Goal: Transaction & Acquisition: Purchase product/service

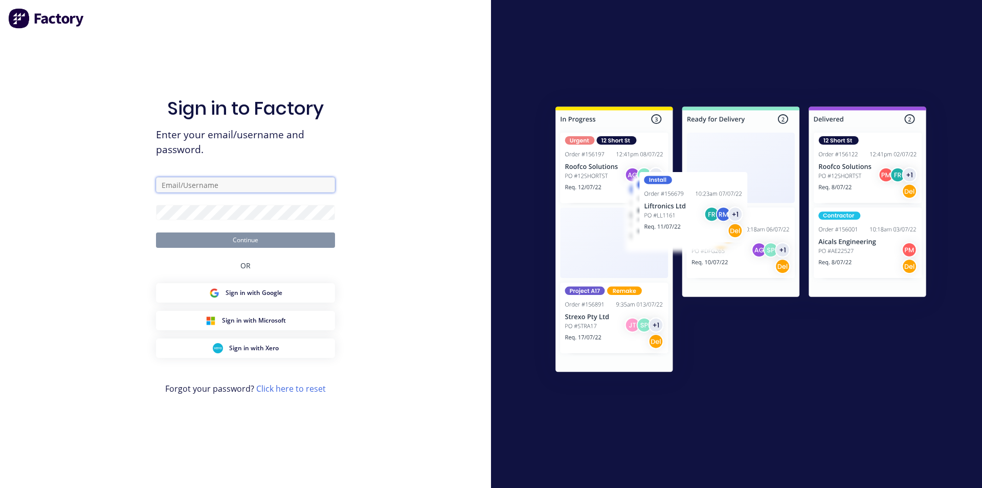
type input "[EMAIL_ADDRESS][DOMAIN_NAME]"
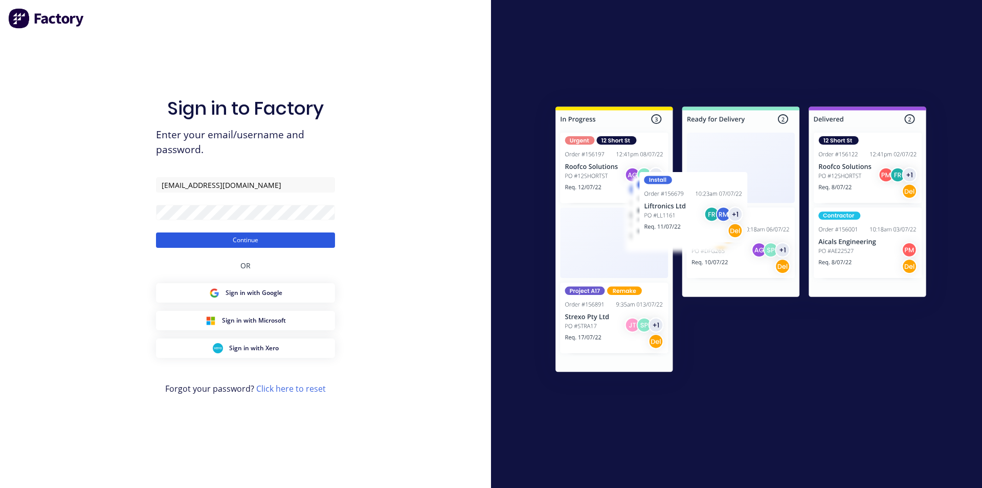
click at [247, 240] on button "Continue" at bounding box center [245, 239] width 179 height 15
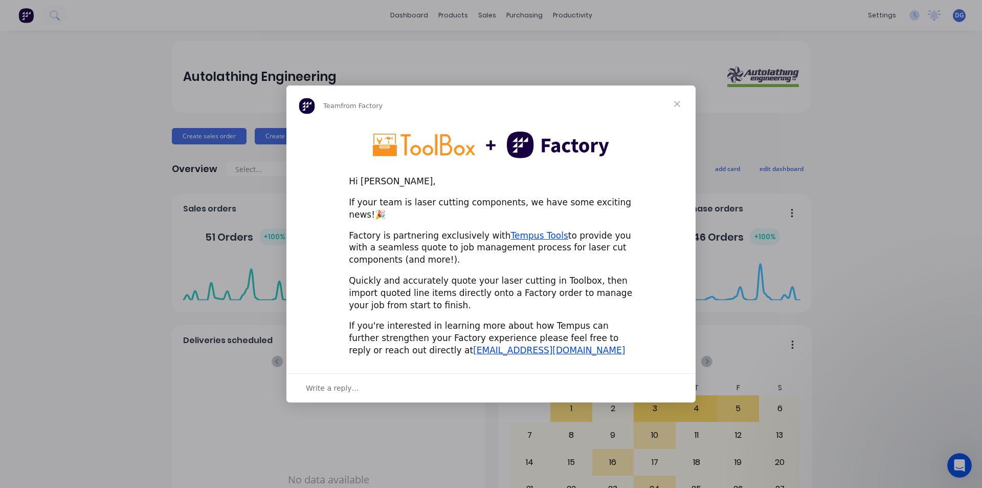
click at [677, 108] on span "Close" at bounding box center [677, 103] width 37 height 37
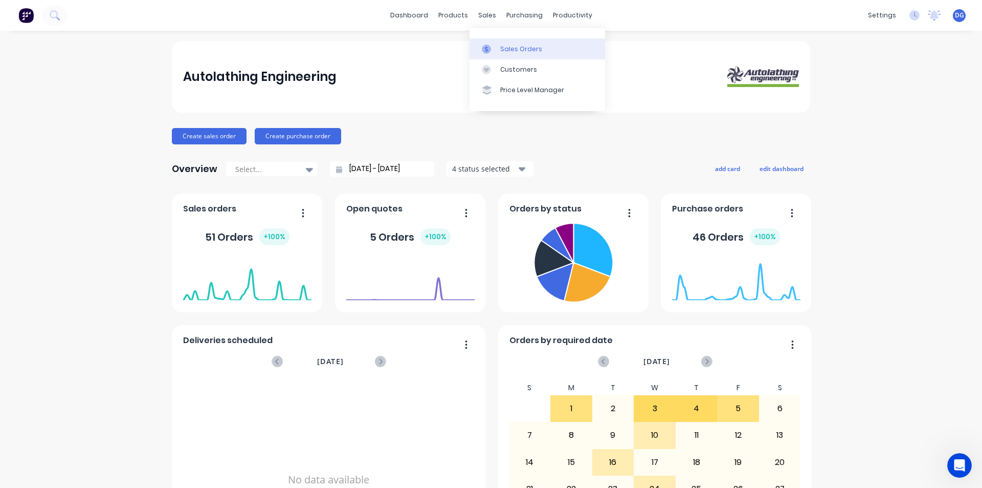
click at [516, 52] on div "Sales Orders" at bounding box center [521, 49] width 42 height 9
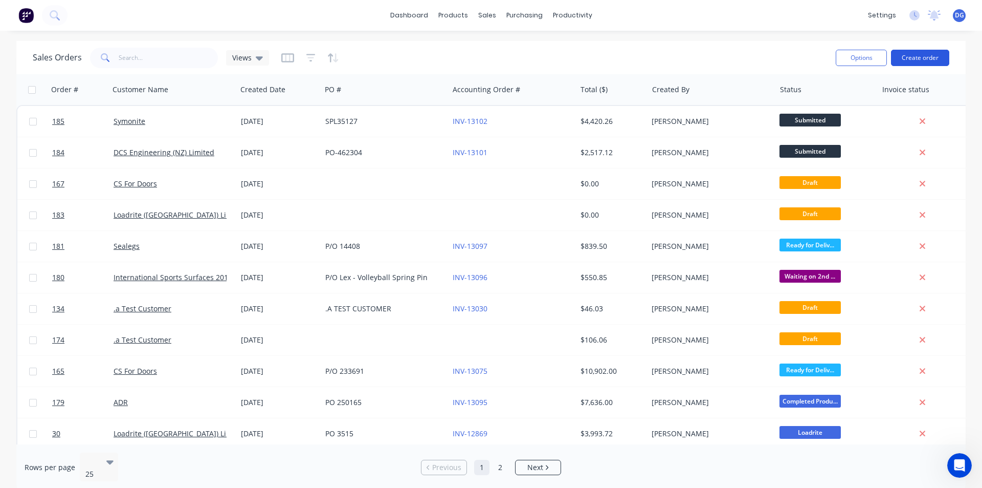
click at [920, 55] on button "Create order" at bounding box center [920, 58] width 58 height 16
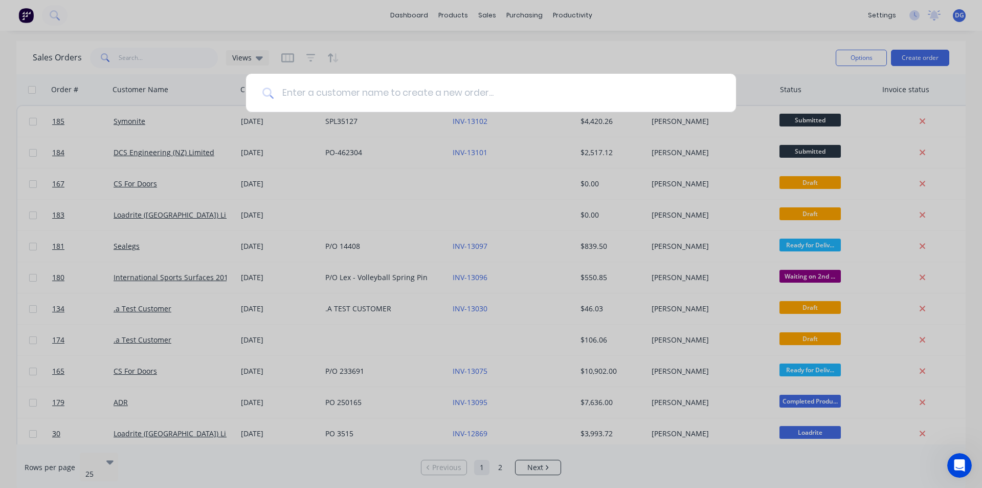
click at [343, 94] on input at bounding box center [497, 93] width 446 height 38
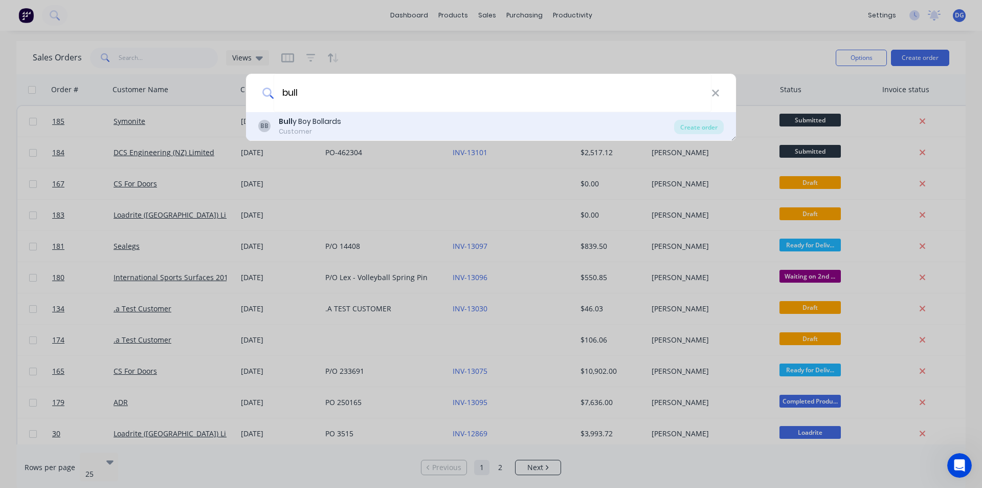
type input "bull"
click at [316, 122] on div "Bull y Boy Bollards" at bounding box center [310, 121] width 62 height 11
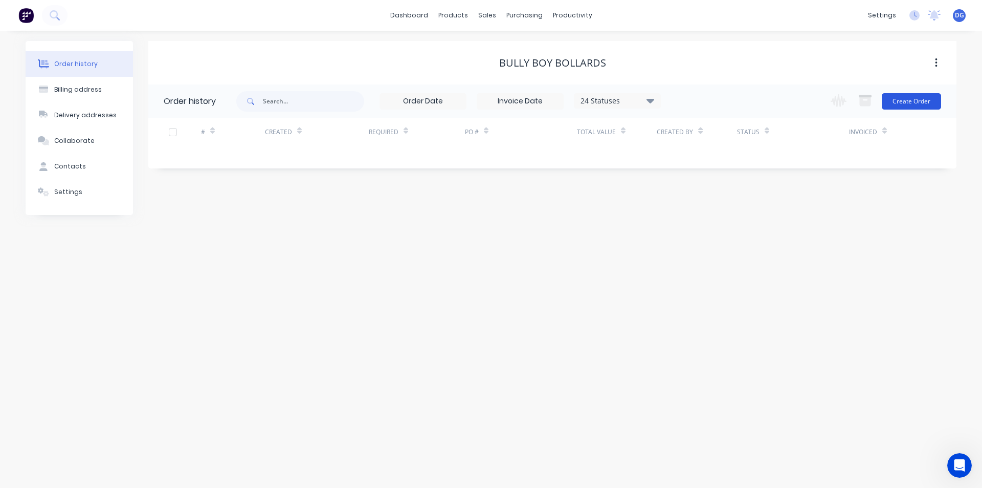
click at [916, 99] on button "Create Order" at bounding box center [911, 101] width 59 height 16
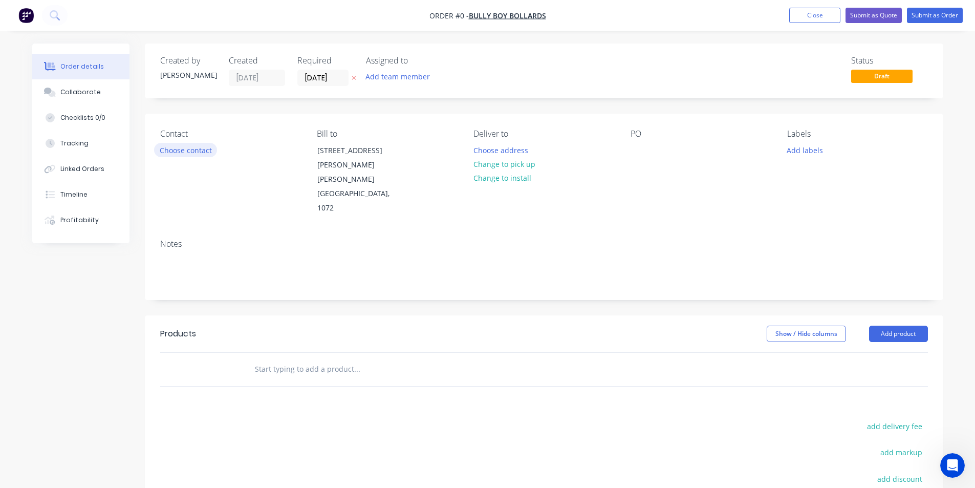
click at [199, 152] on button "Choose contact" at bounding box center [185, 150] width 63 height 14
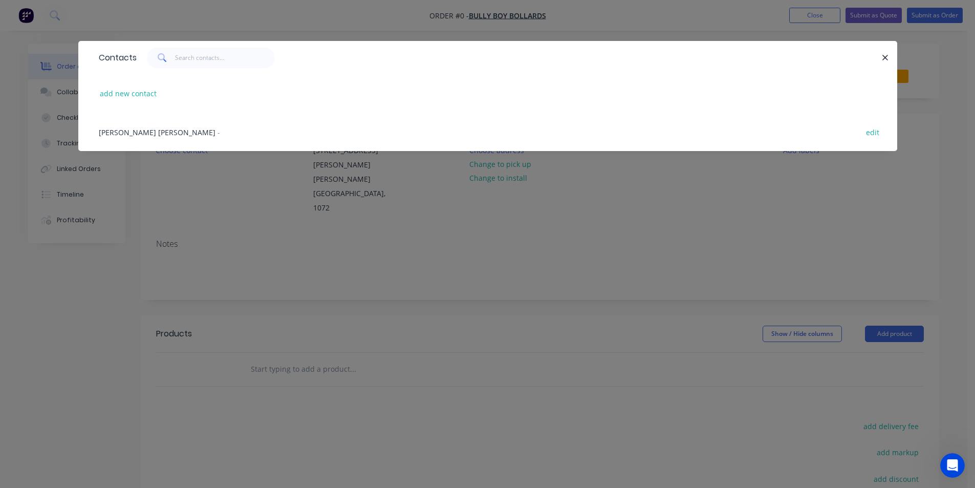
click at [150, 133] on span "[PERSON_NAME] [PERSON_NAME]" at bounding box center [157, 132] width 117 height 10
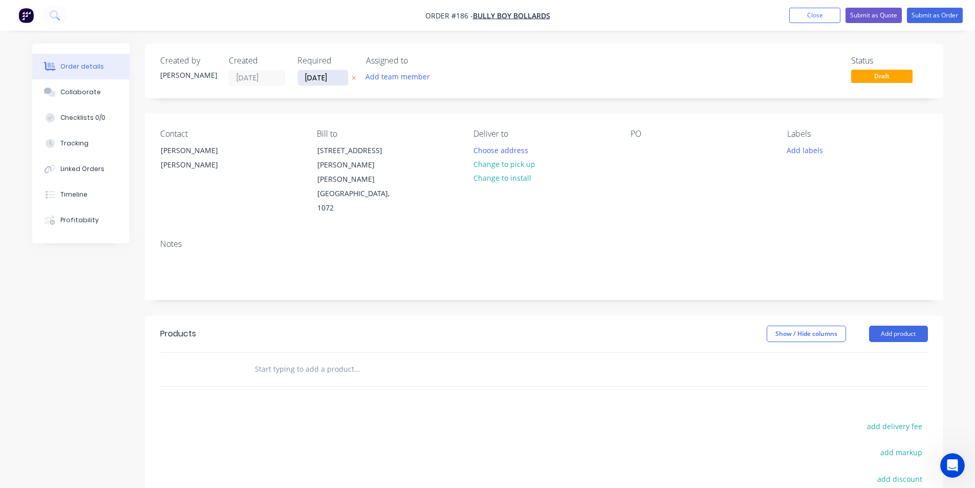
click at [318, 77] on input "[DATE]" at bounding box center [323, 77] width 50 height 15
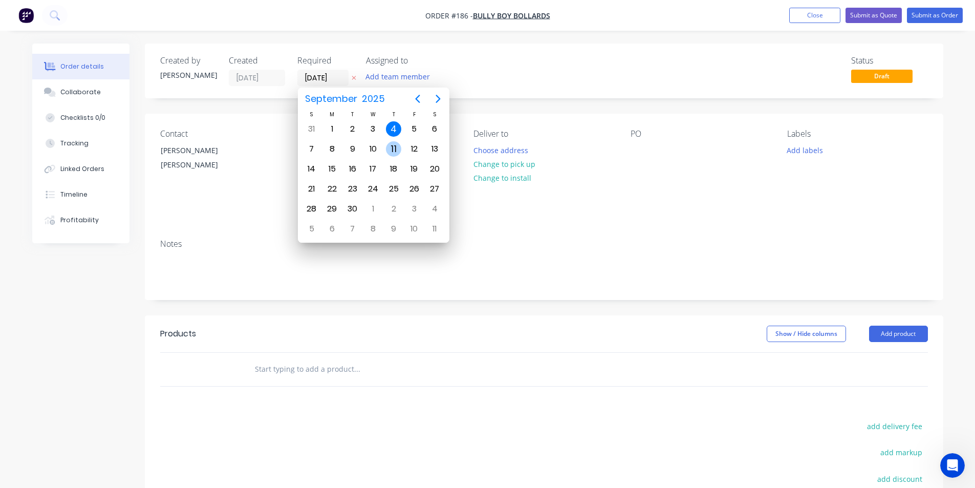
click at [394, 147] on div "11" at bounding box center [393, 148] width 15 height 15
type input "[DATE]"
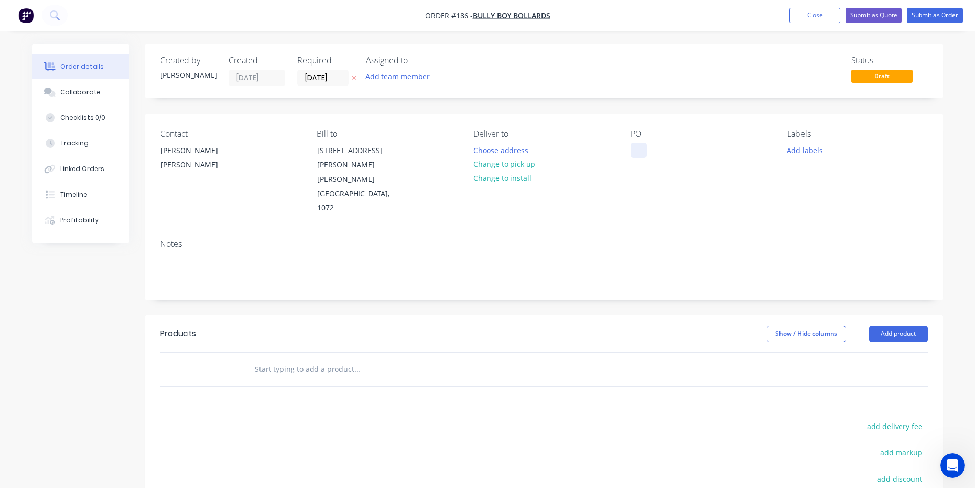
click at [639, 149] on div at bounding box center [638, 150] width 16 height 15
click at [269, 359] on input "text" at bounding box center [356, 369] width 205 height 20
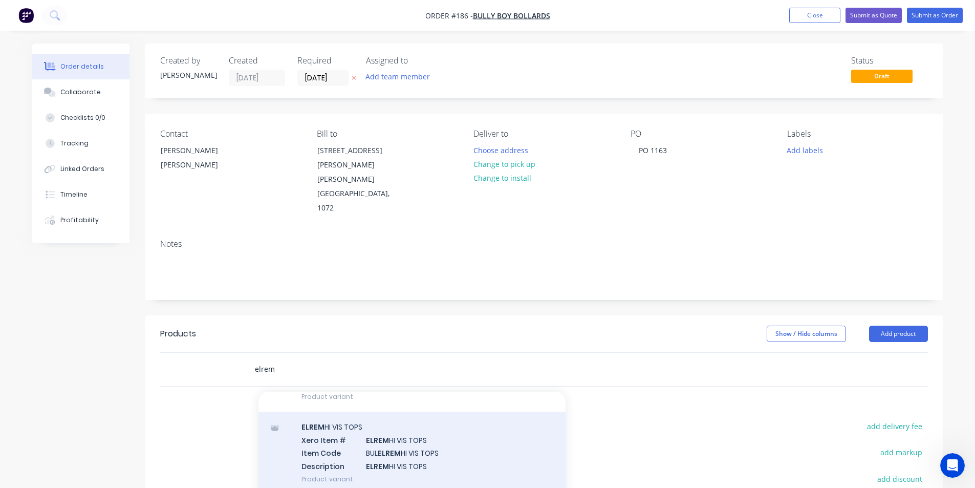
scroll to position [102, 0]
type input "elrem"
click at [313, 404] on div "ELREM HI VIS TOPS Xero Item # ELREM HI VIS TOPS Item Code BUL ELREM HI VIS TOPS…" at bounding box center [411, 445] width 307 height 82
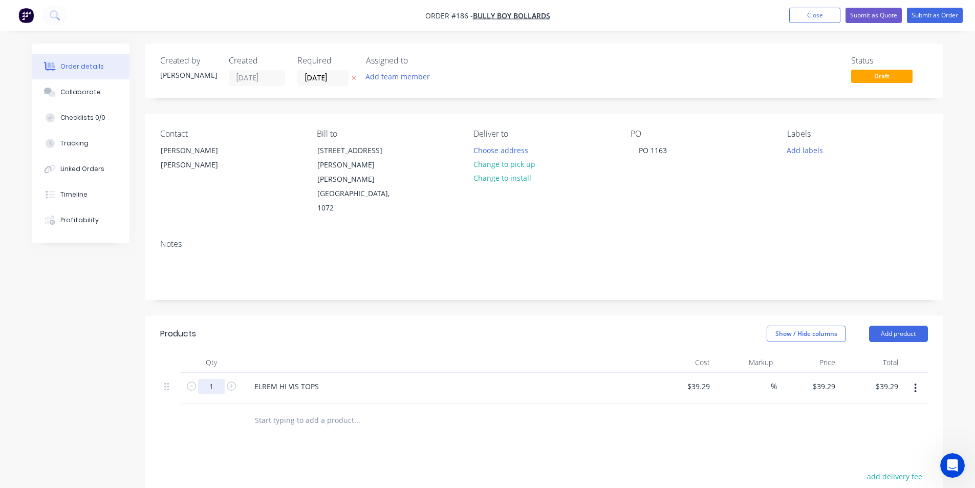
click at [216, 379] on input "1" at bounding box center [211, 386] width 27 height 15
type input "75"
type input "$2,946.75"
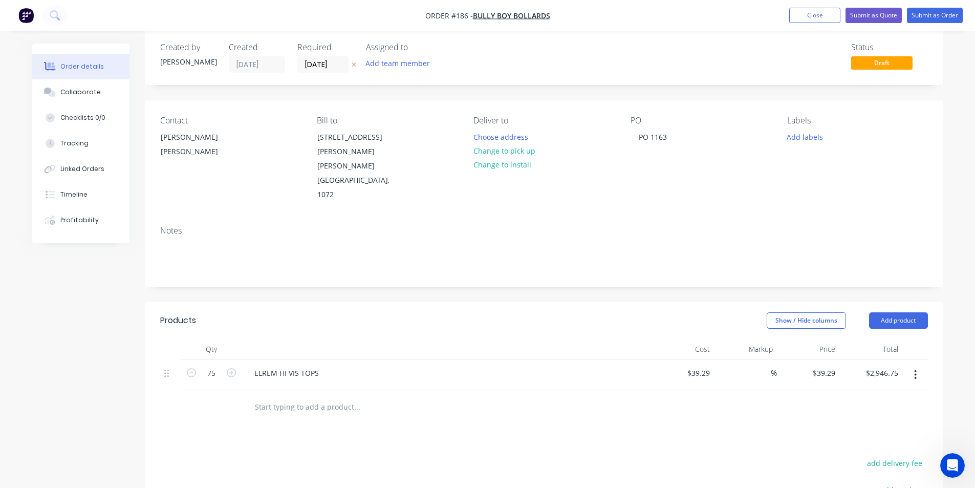
scroll to position [0, 0]
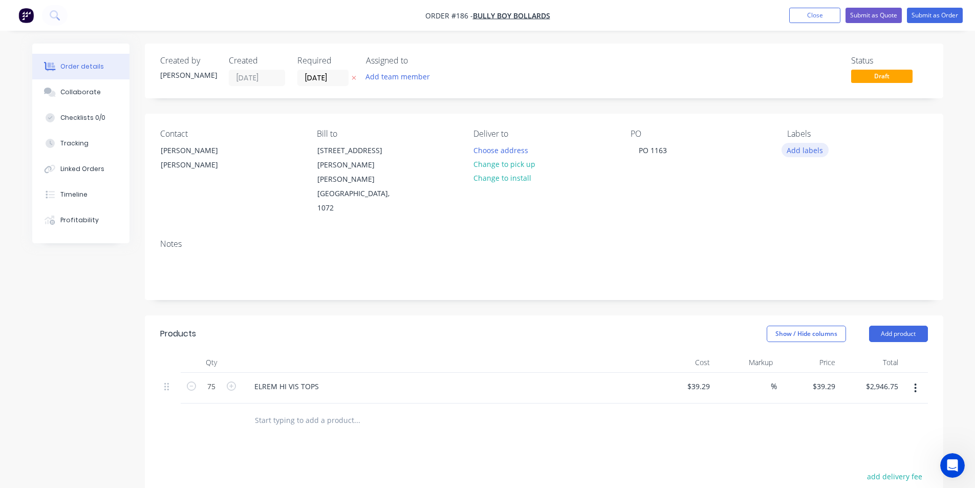
click at [799, 145] on button "Add labels" at bounding box center [804, 150] width 47 height 14
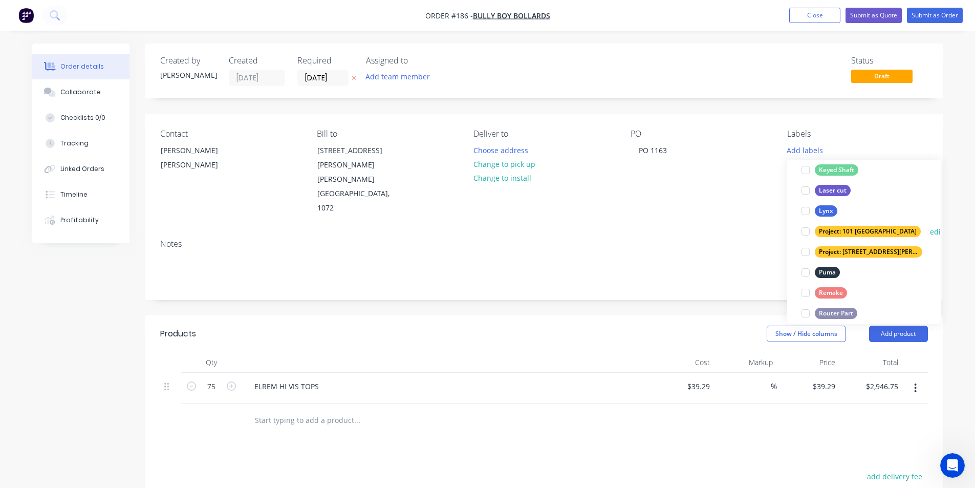
scroll to position [409, 0]
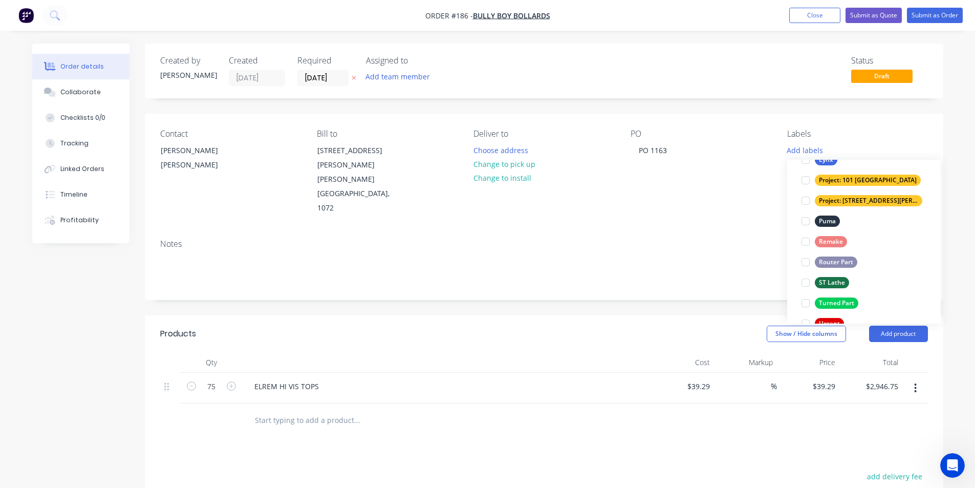
click at [825, 260] on div "Router Part" at bounding box center [835, 261] width 42 height 11
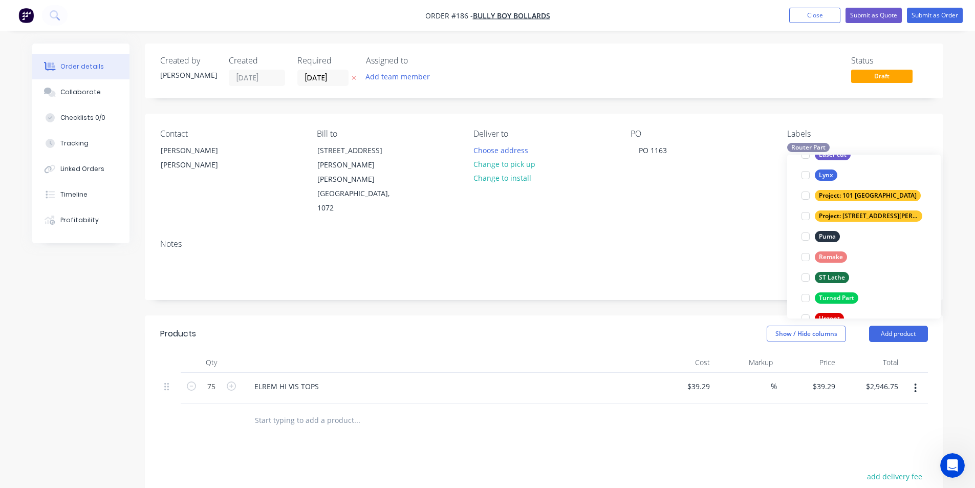
scroll to position [0, 0]
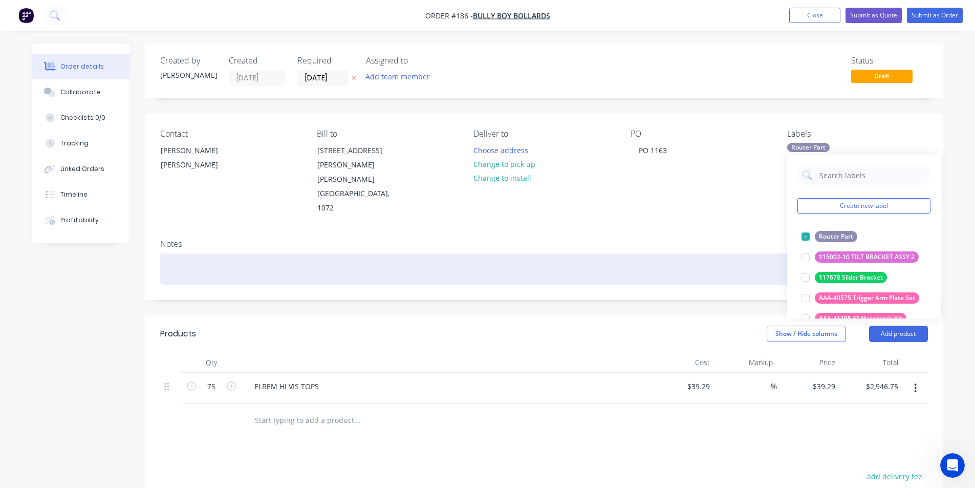
click at [191, 253] on div at bounding box center [543, 268] width 767 height 31
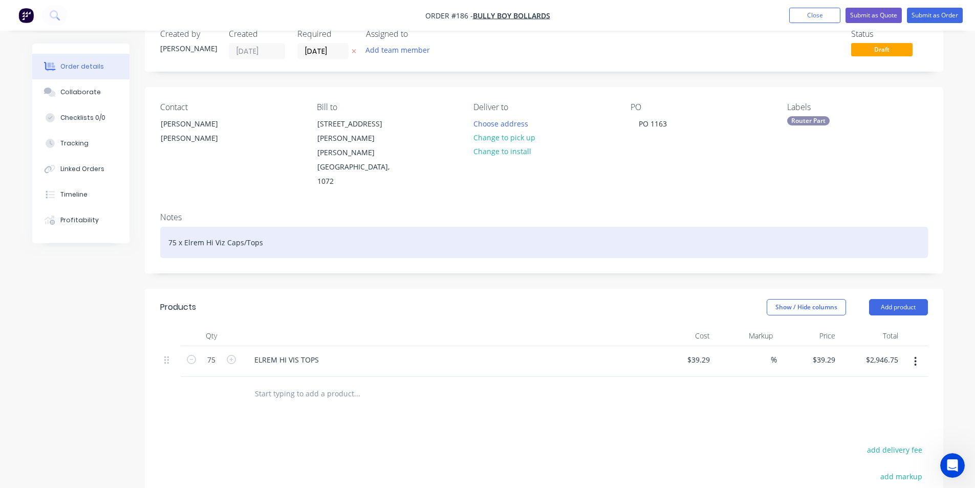
scroll to position [51, 0]
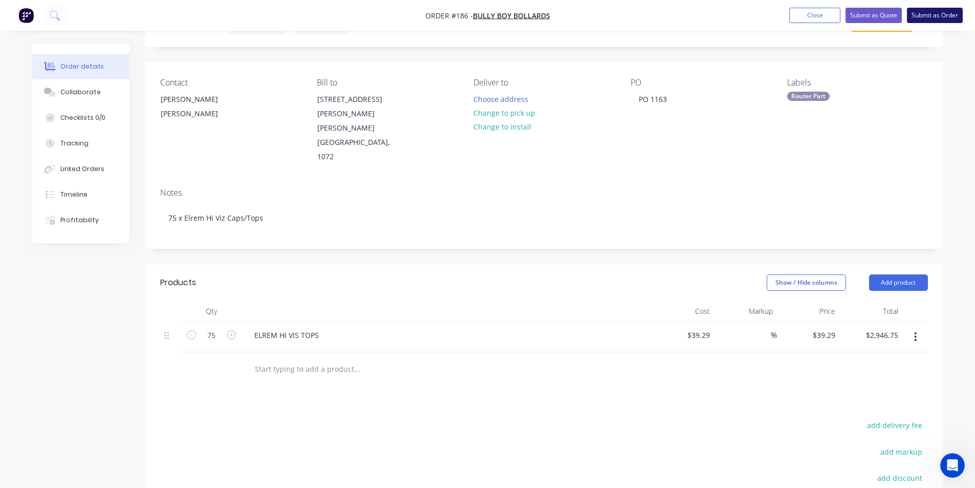
click at [930, 14] on button "Submit as Order" at bounding box center [935, 15] width 56 height 15
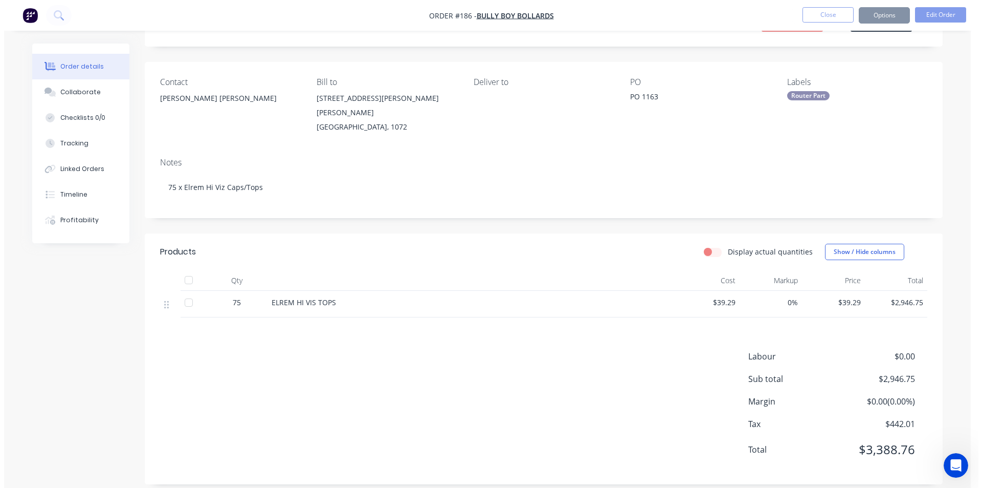
scroll to position [0, 0]
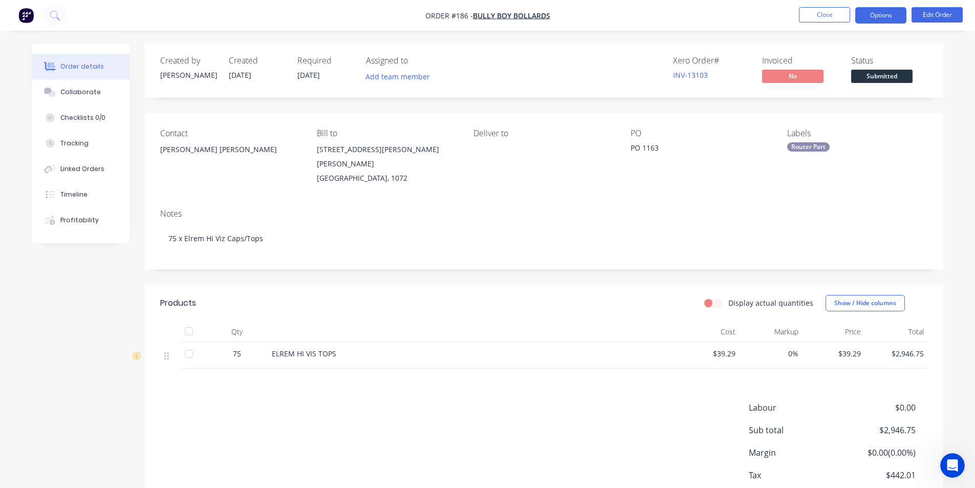
click at [881, 13] on button "Options" at bounding box center [880, 15] width 51 height 16
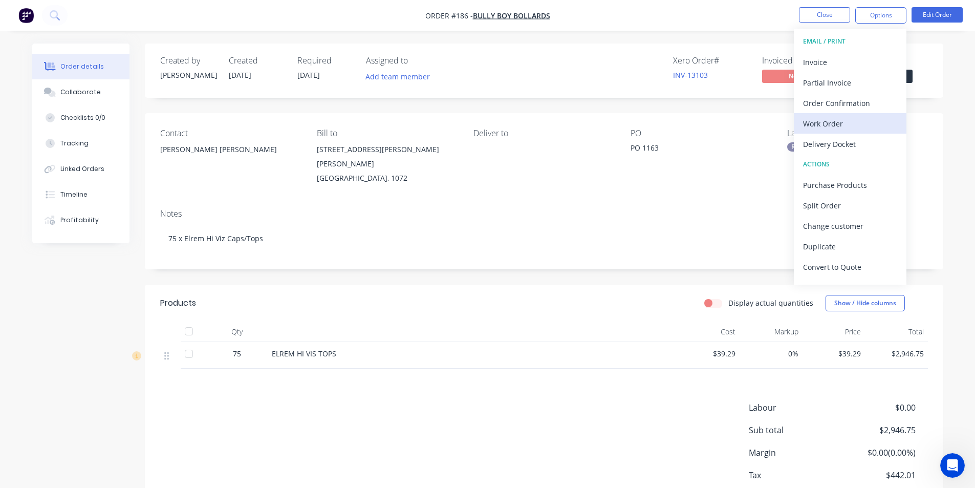
click at [824, 122] on div "Work Order" at bounding box center [850, 123] width 94 height 15
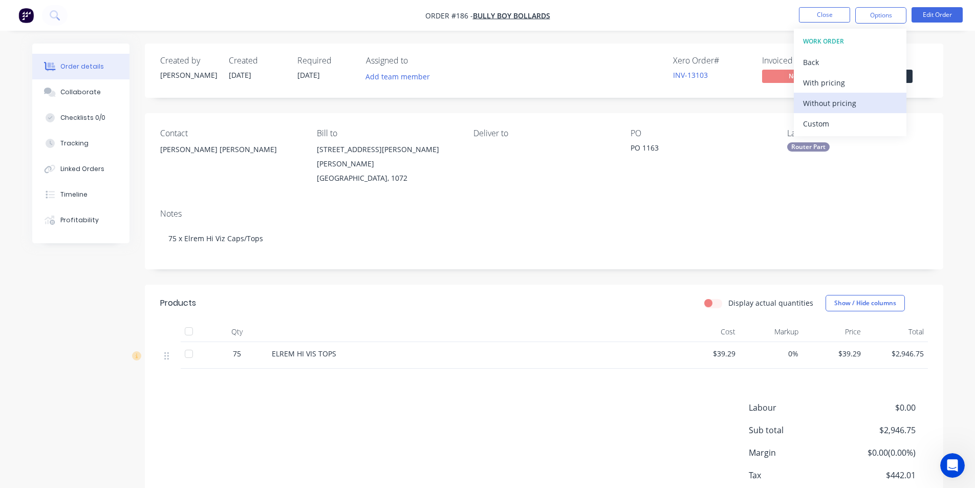
click at [824, 99] on div "Without pricing" at bounding box center [850, 103] width 94 height 15
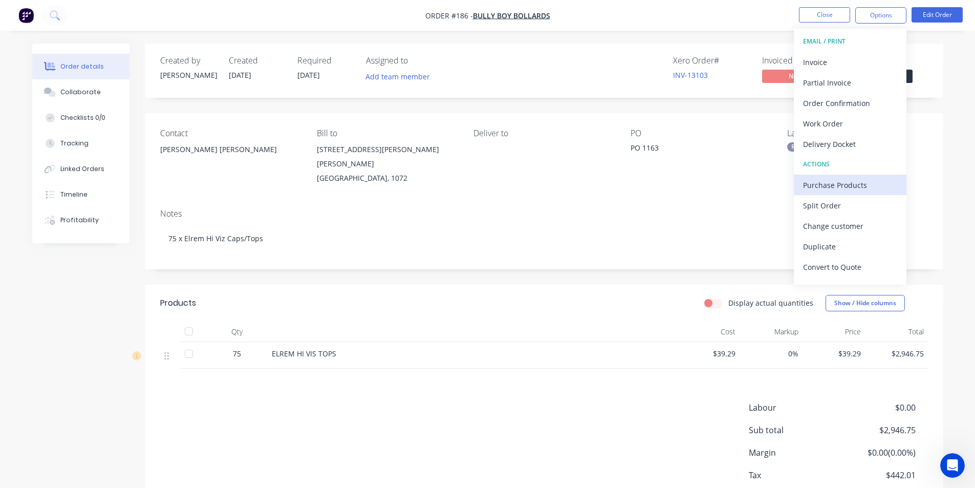
click at [819, 186] on div "Purchase Products" at bounding box center [850, 185] width 94 height 15
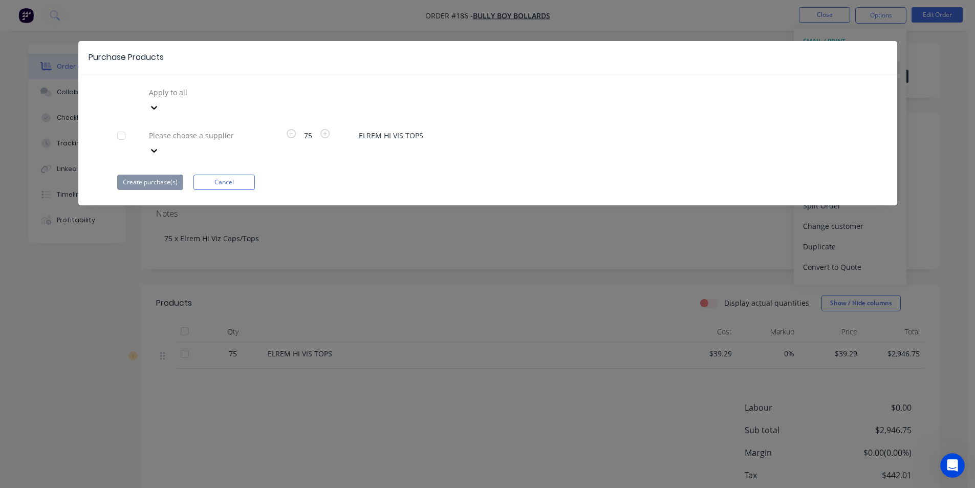
click at [216, 99] on div at bounding box center [221, 92] width 147 height 13
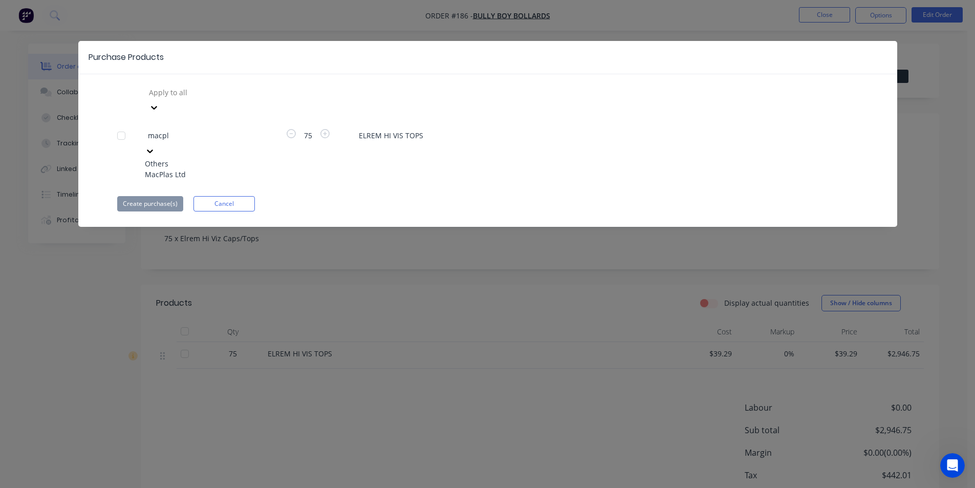
type input "macpla"
click at [195, 169] on div "MacPlas Ltd" at bounding box center [201, 174] width 113 height 11
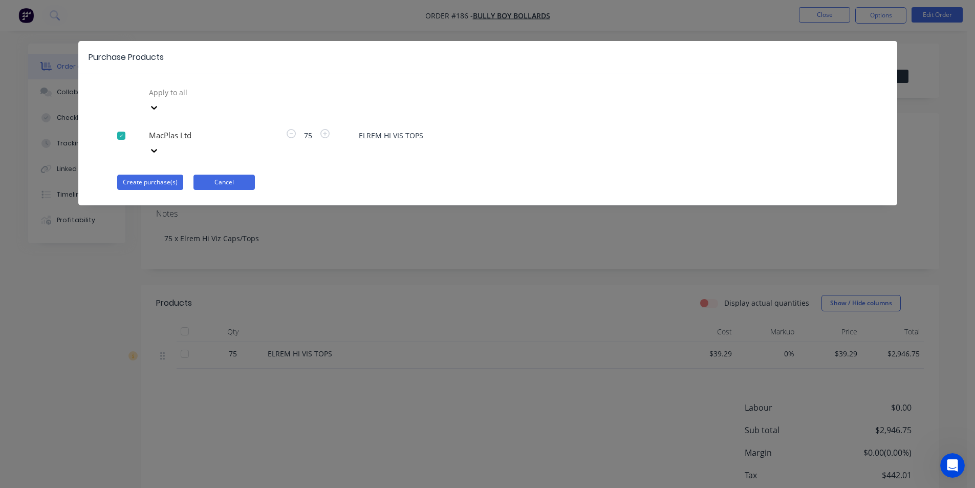
click at [223, 174] on button "Cancel" at bounding box center [223, 181] width 61 height 15
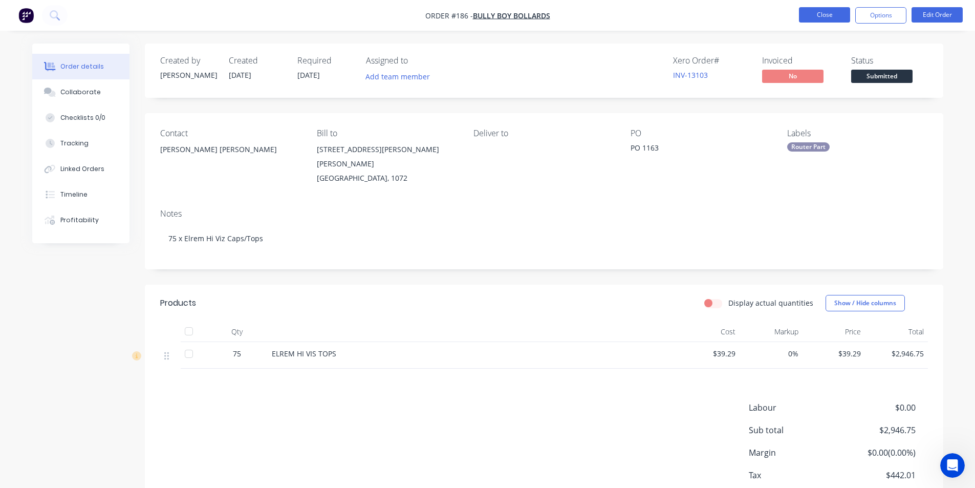
click at [824, 16] on button "Close" at bounding box center [824, 14] width 51 height 15
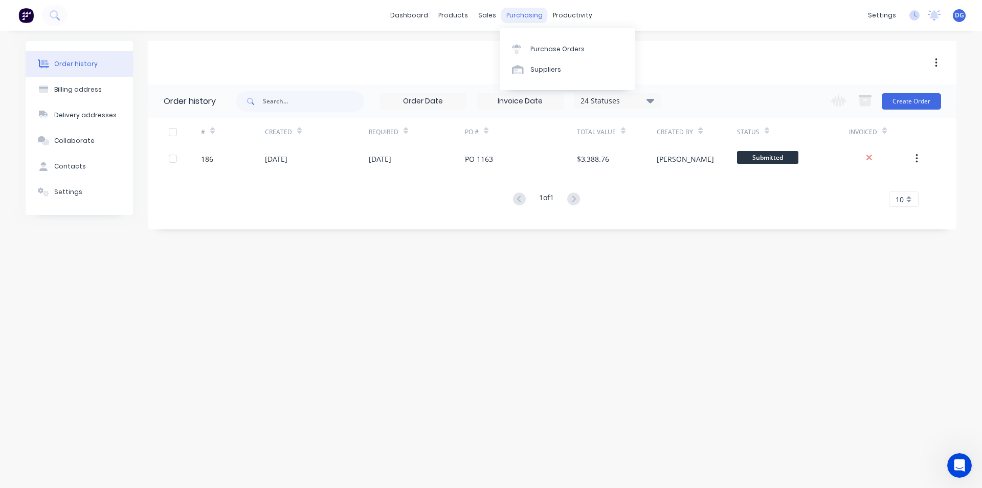
click at [526, 13] on div "purchasing" at bounding box center [524, 15] width 47 height 15
click at [551, 51] on div "Purchase Orders" at bounding box center [558, 49] width 54 height 9
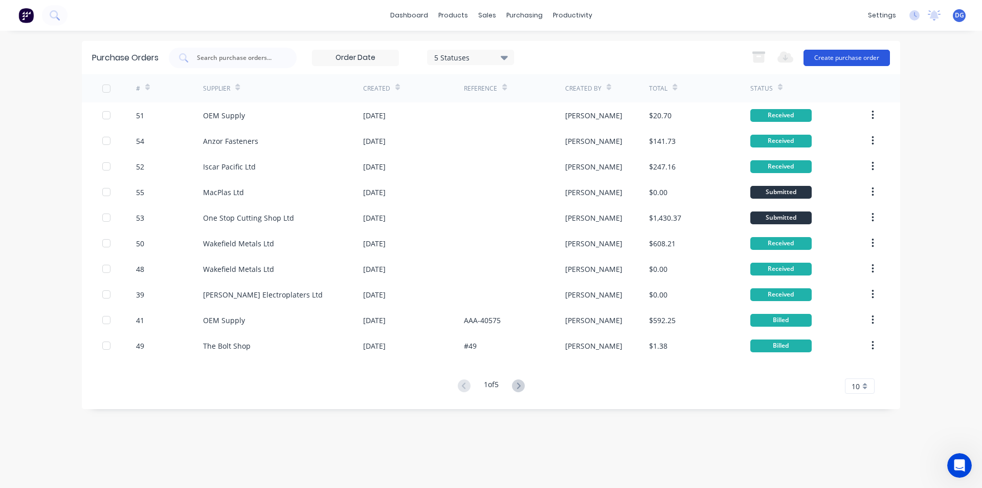
click at [843, 58] on button "Create purchase order" at bounding box center [847, 58] width 86 height 16
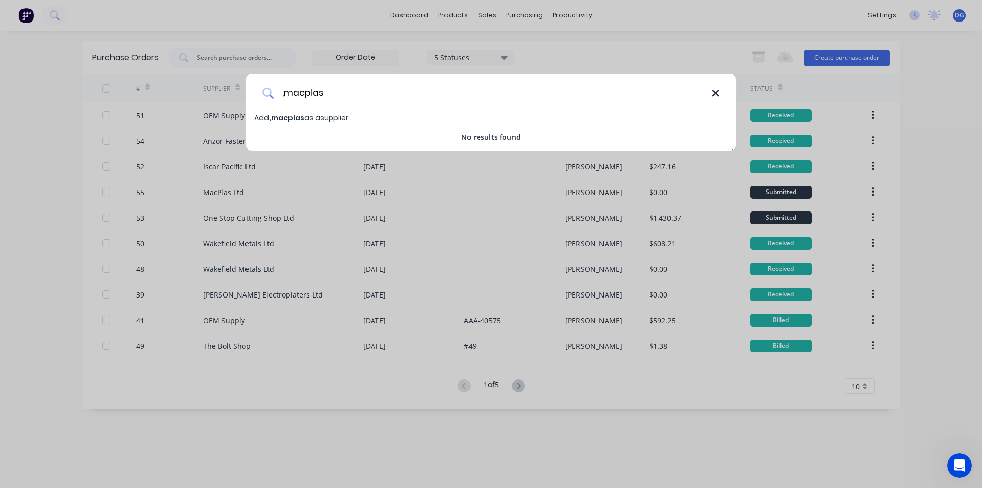
type input ",macplas"
click at [715, 93] on icon at bounding box center [715, 93] width 7 height 7
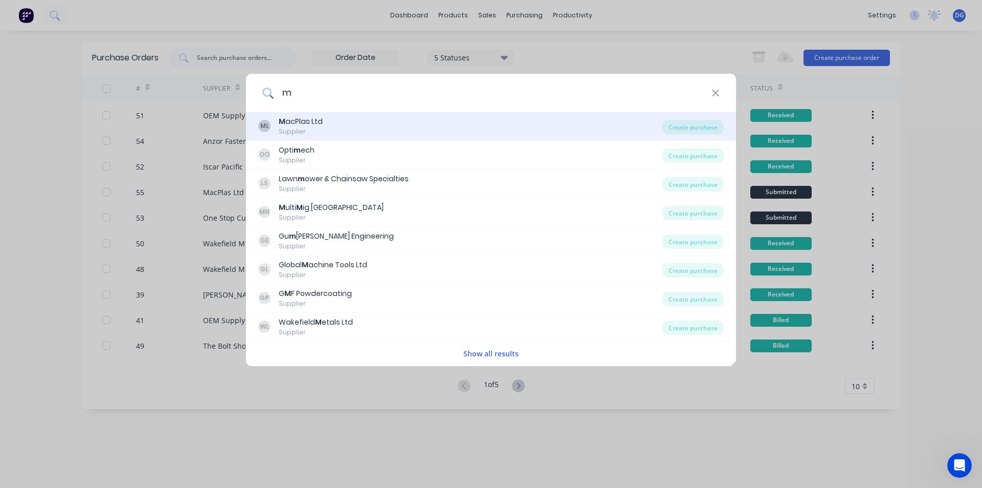
type input "m"
click at [298, 119] on div "M acPlas Ltd" at bounding box center [301, 121] width 44 height 11
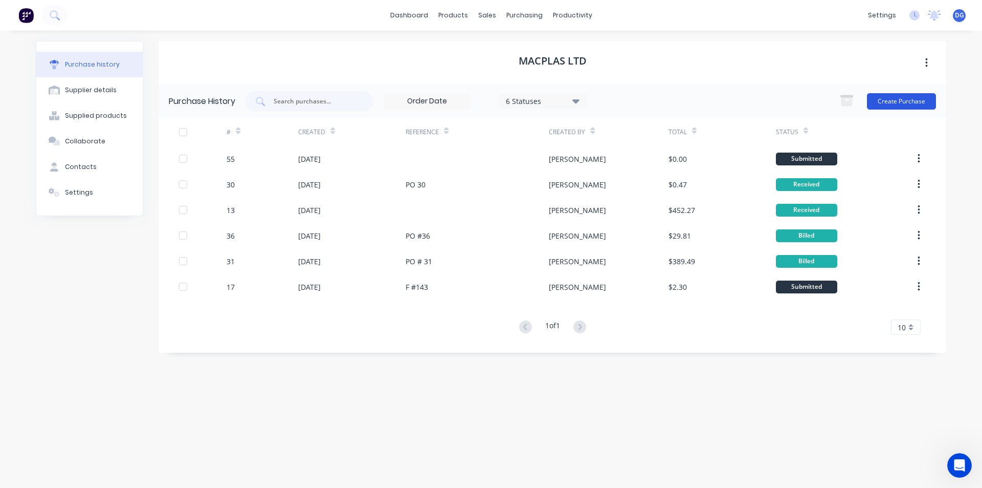
click at [901, 100] on button "Create Purchase" at bounding box center [901, 101] width 69 height 16
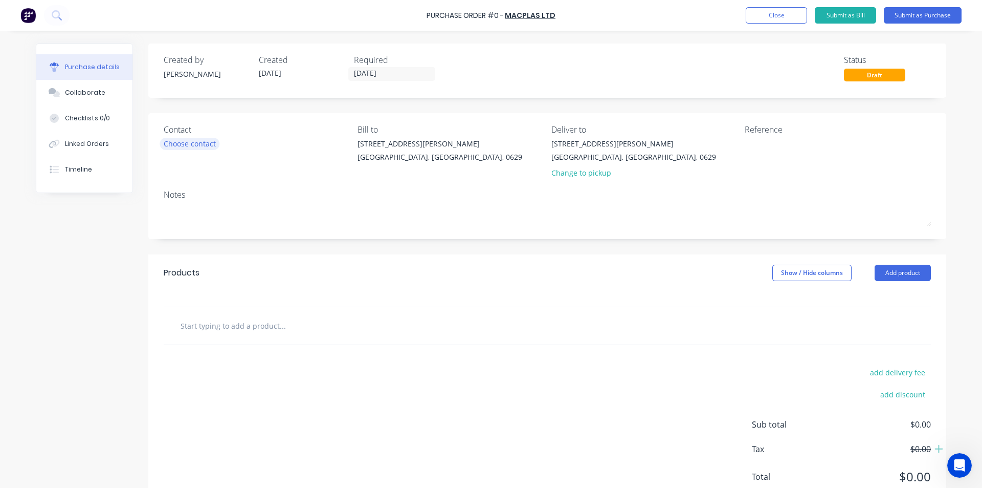
click at [196, 144] on div "Choose contact" at bounding box center [190, 143] width 52 height 11
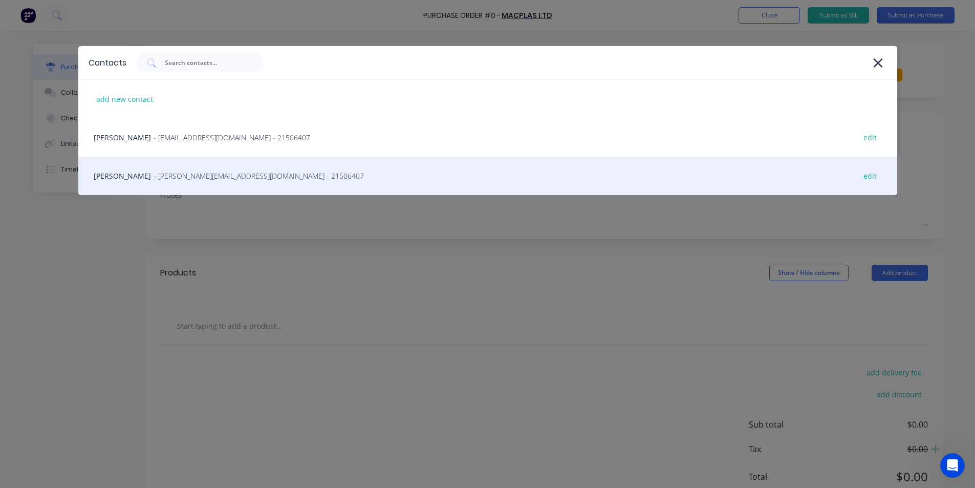
click at [176, 176] on span "- [PERSON_NAME][EMAIL_ADDRESS][DOMAIN_NAME] - 21506407" at bounding box center [258, 175] width 210 height 11
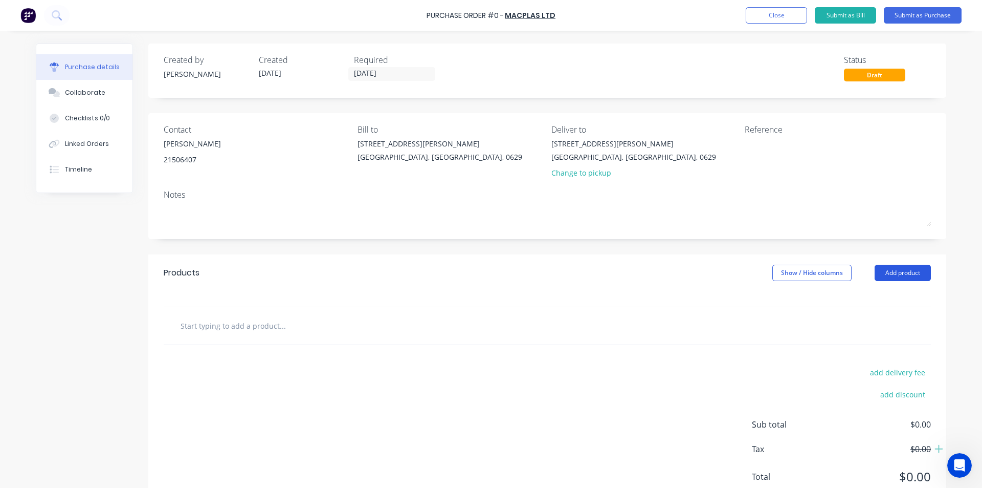
click at [901, 274] on button "Add product" at bounding box center [903, 272] width 56 height 16
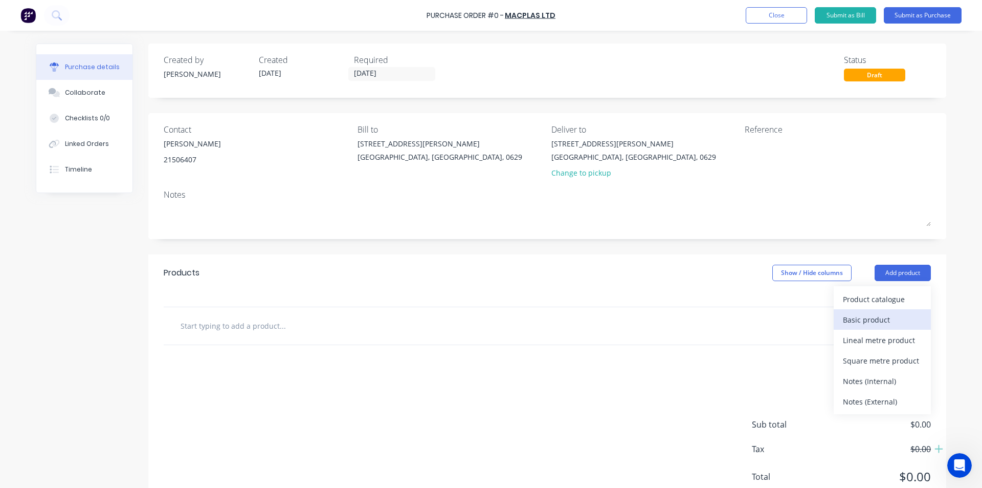
click at [873, 317] on div "Basic product" at bounding box center [882, 319] width 79 height 15
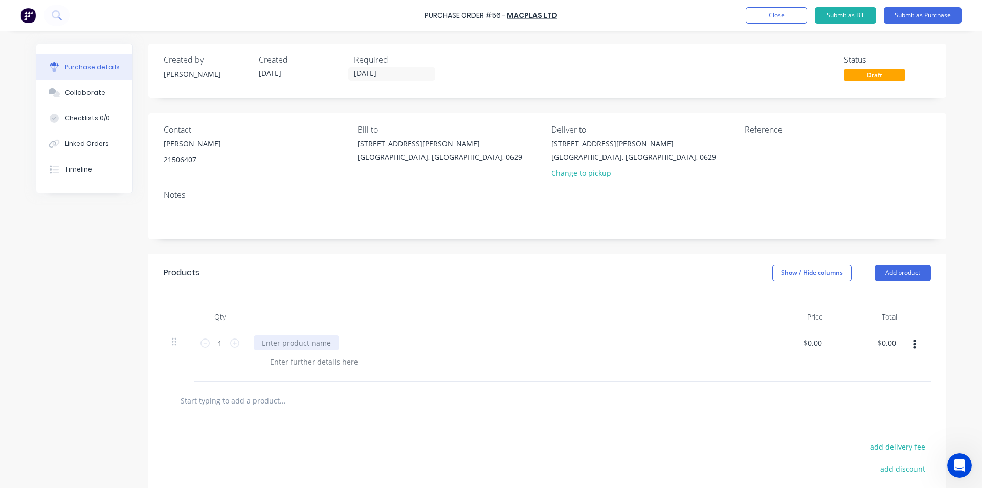
click at [284, 341] on div at bounding box center [296, 342] width 85 height 15
click at [376, 343] on div "Please supply 1 Pc 40mm Black UH" at bounding box center [321, 342] width 135 height 15
click at [816, 341] on input "0.0000" at bounding box center [813, 342] width 24 height 15
click at [817, 341] on input "0.000.010" at bounding box center [805, 342] width 38 height 15
type input "0"
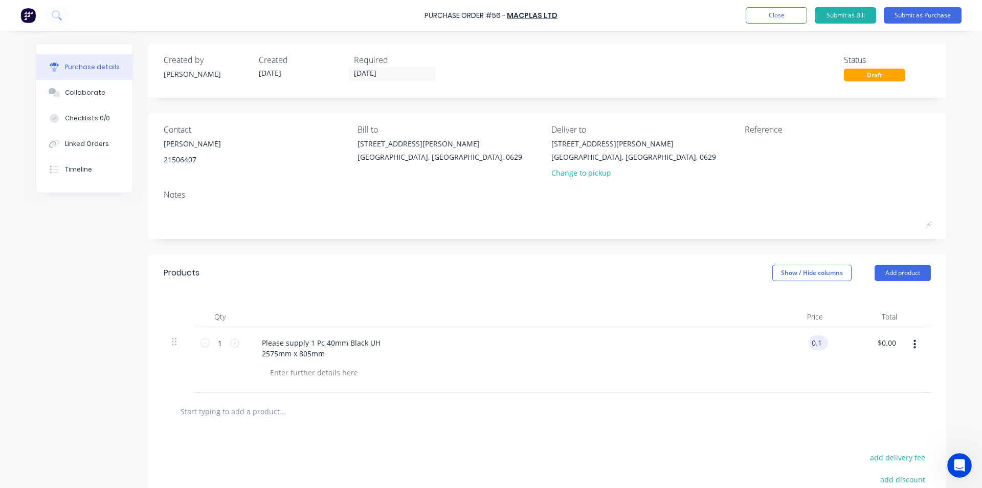
type input "$0.10"
click at [912, 16] on button "Submit as Purchase" at bounding box center [923, 15] width 78 height 16
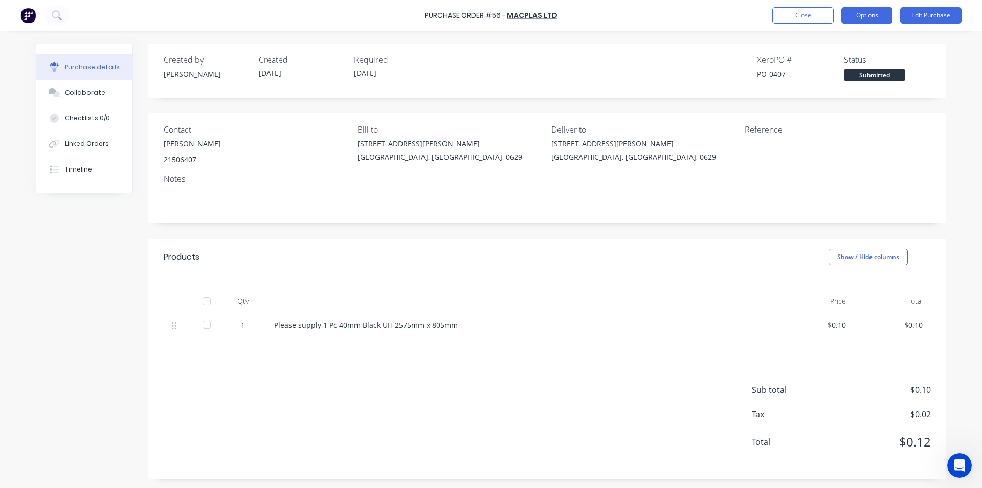
click at [865, 17] on button "Options" at bounding box center [867, 15] width 51 height 16
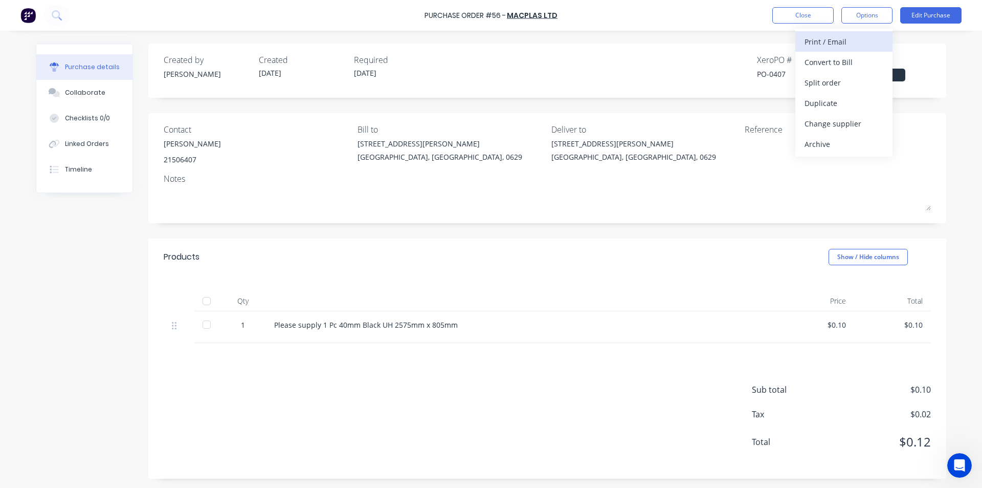
click at [841, 41] on div "Print / Email" at bounding box center [844, 41] width 79 height 15
click at [832, 61] on div "With pricing" at bounding box center [844, 62] width 79 height 15
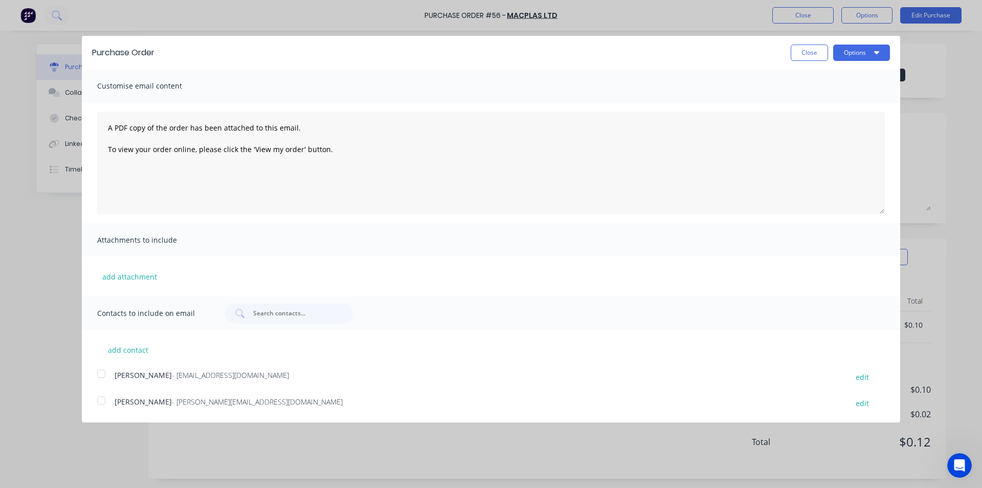
click at [101, 401] on div at bounding box center [101, 400] width 20 height 20
click at [857, 54] on button "Options" at bounding box center [861, 53] width 57 height 16
click at [823, 100] on div "Email" at bounding box center [841, 99] width 79 height 15
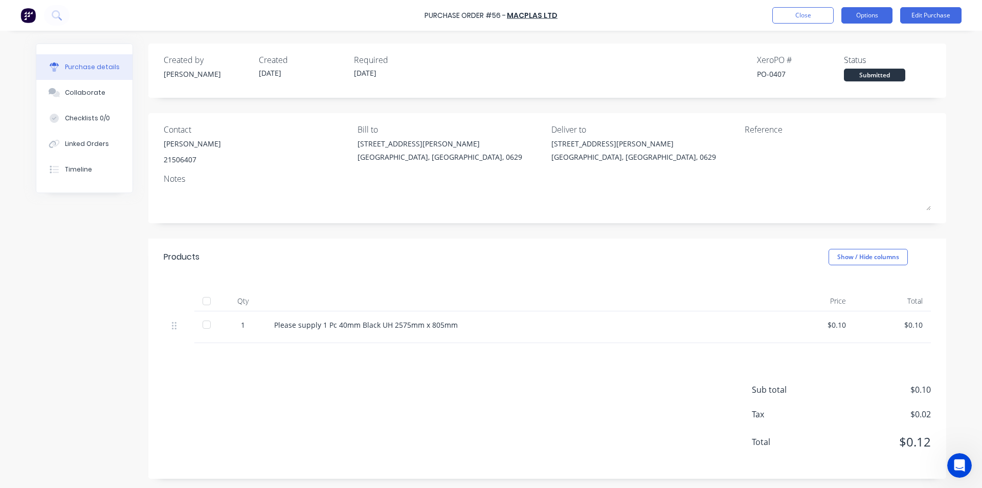
click at [870, 14] on button "Options" at bounding box center [867, 15] width 51 height 16
click at [465, 265] on div "Products Show / Hide columns" at bounding box center [547, 256] width 798 height 37
click at [74, 143] on div "Linked Orders" at bounding box center [87, 143] width 44 height 9
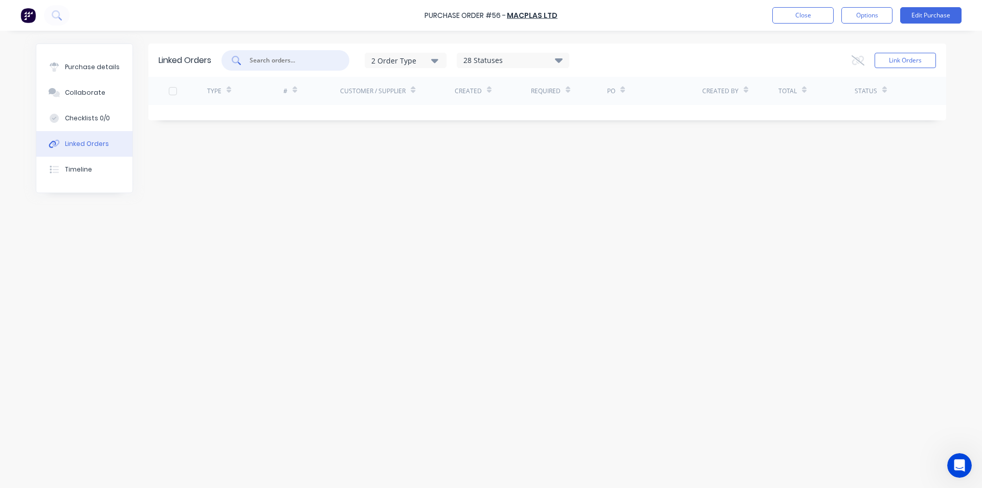
click at [275, 61] on input "text" at bounding box center [291, 60] width 85 height 10
click at [438, 60] on icon "button" at bounding box center [434, 61] width 7 height 4
click at [560, 59] on icon at bounding box center [559, 60] width 8 height 5
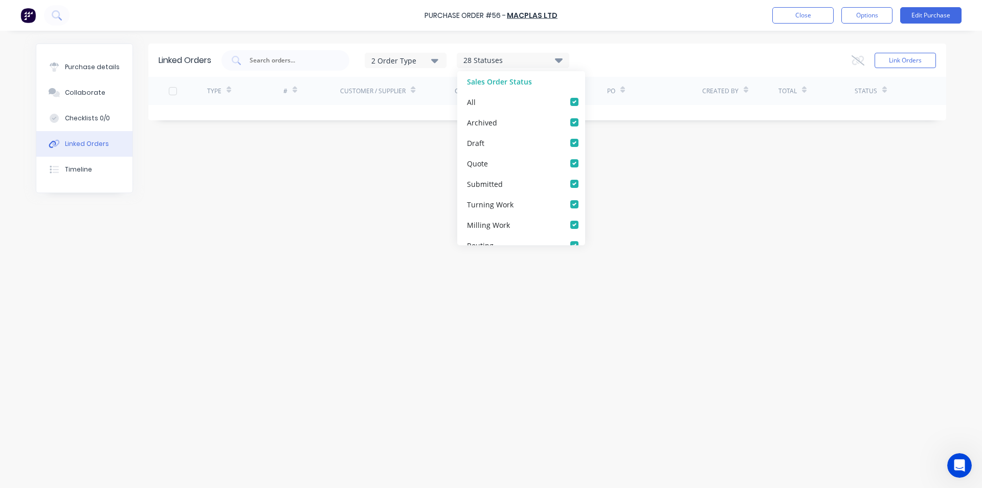
click at [560, 59] on icon at bounding box center [559, 60] width 8 height 5
click at [401, 170] on div "Linked Orders 2 Order Type 28 Statuses Sales Order Status All Archived Draft Qu…" at bounding box center [491, 256] width 911 height 426
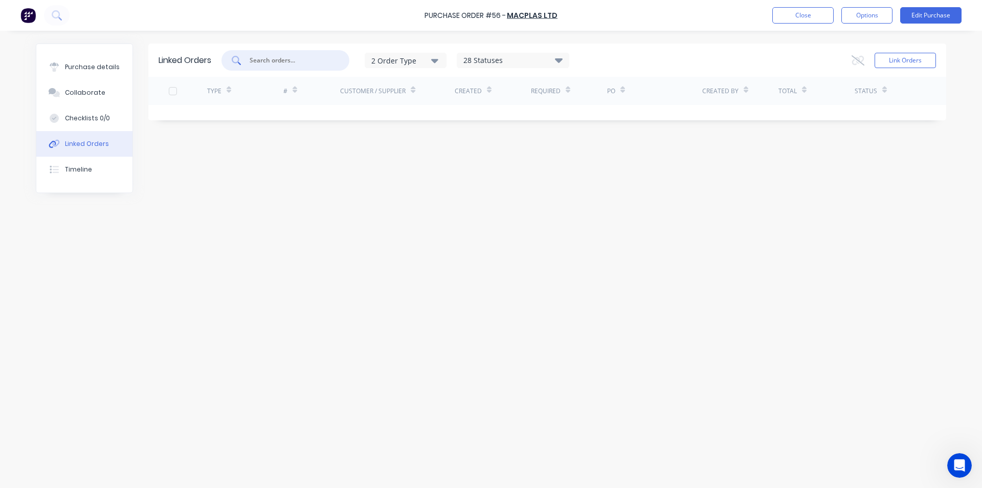
click at [286, 61] on input "text" at bounding box center [291, 60] width 85 height 10
type input "mac"
click at [792, 15] on button "Close" at bounding box center [802, 15] width 61 height 16
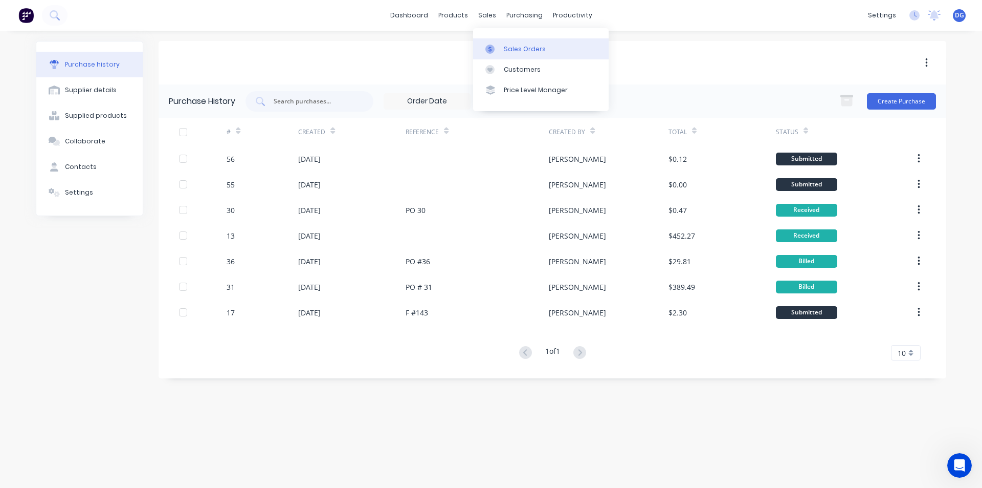
click at [519, 47] on div "Sales Orders" at bounding box center [525, 49] width 42 height 9
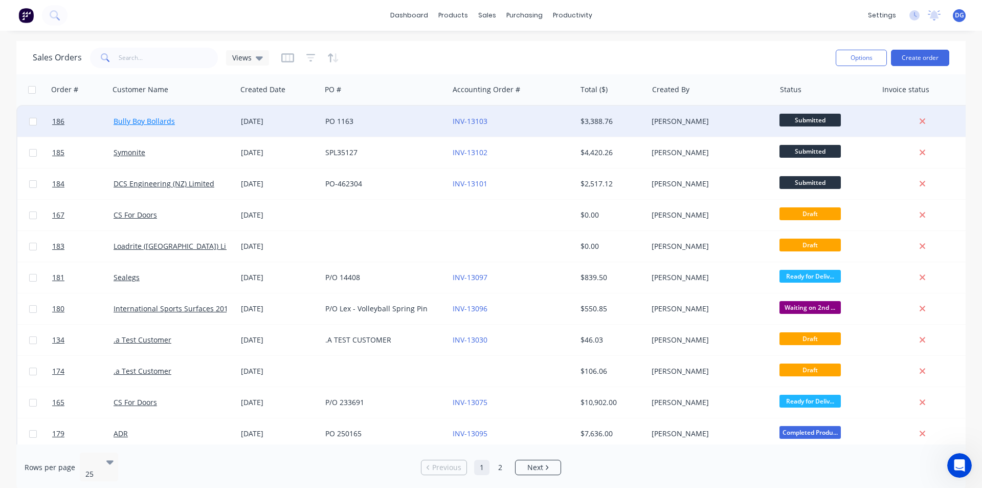
click at [153, 121] on link "Bully Boy Bollards" at bounding box center [144, 121] width 61 height 10
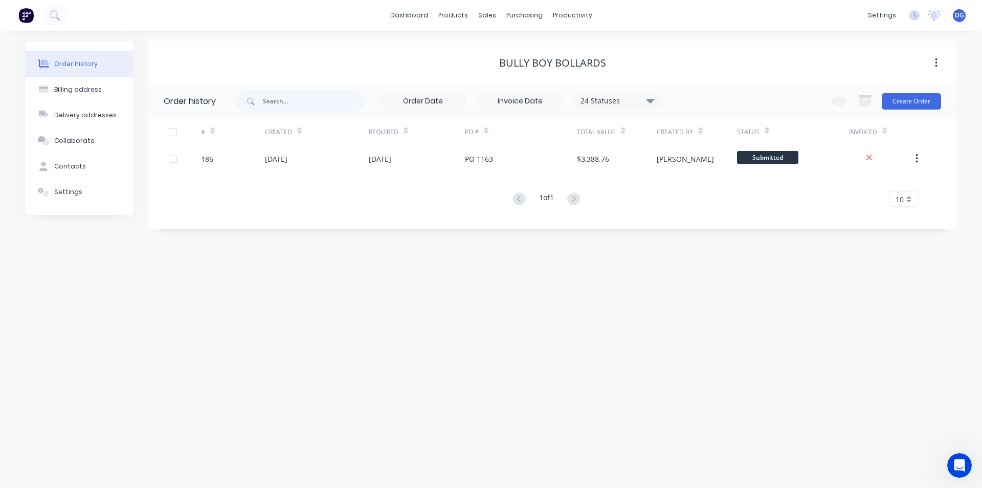
click at [937, 63] on icon "button" at bounding box center [936, 62] width 2 height 9
click at [759, 301] on div "Order history Billing address Delivery addresses Collaborate Contacts Settings …" at bounding box center [491, 259] width 982 height 457
click at [527, 16] on div "purchasing" at bounding box center [524, 15] width 47 height 15
click at [554, 51] on div "Purchase Orders" at bounding box center [558, 49] width 54 height 9
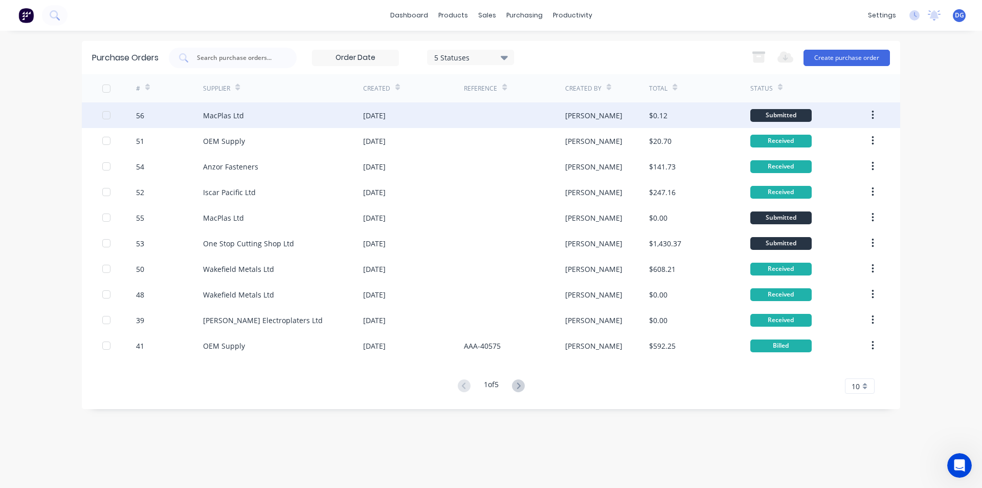
click at [105, 112] on div at bounding box center [106, 115] width 20 height 20
click at [229, 116] on div "MacPlas Ltd" at bounding box center [223, 115] width 41 height 11
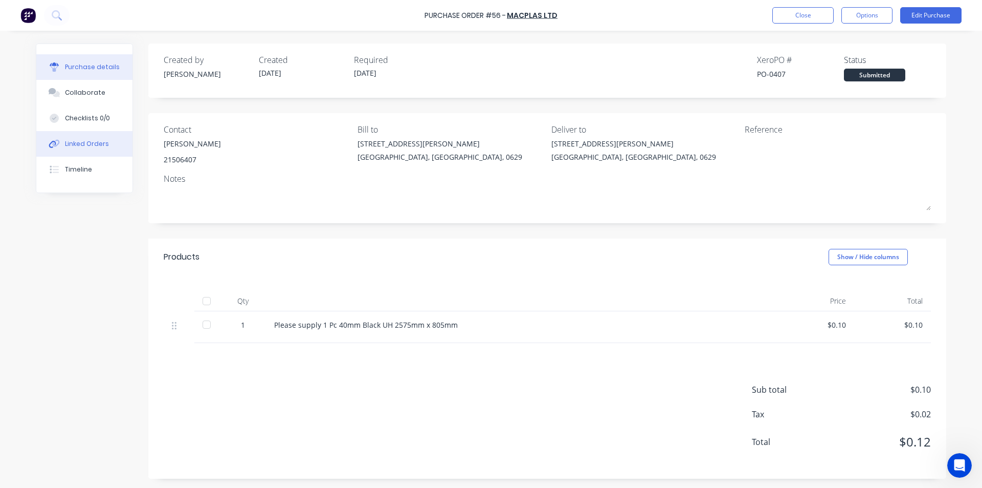
click at [90, 143] on div "Linked Orders" at bounding box center [87, 143] width 44 height 9
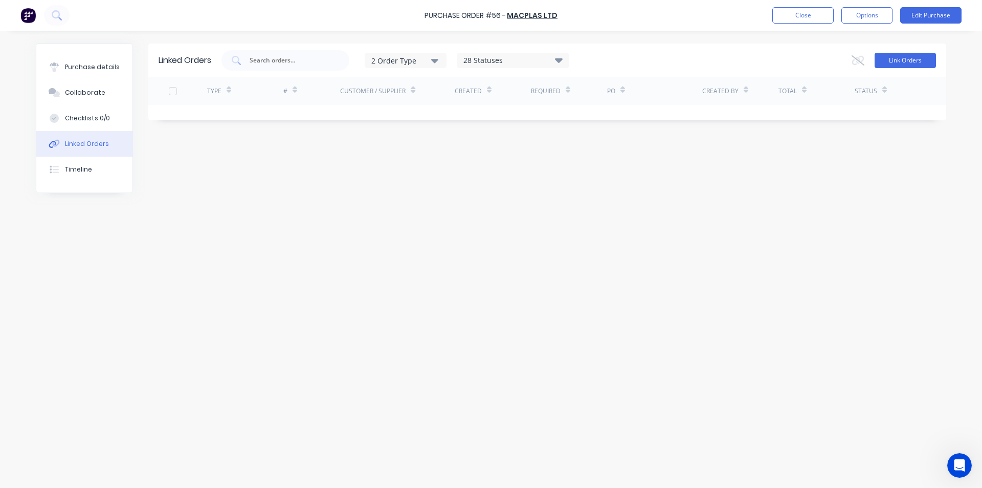
click at [903, 62] on button "Link Orders" at bounding box center [905, 60] width 61 height 15
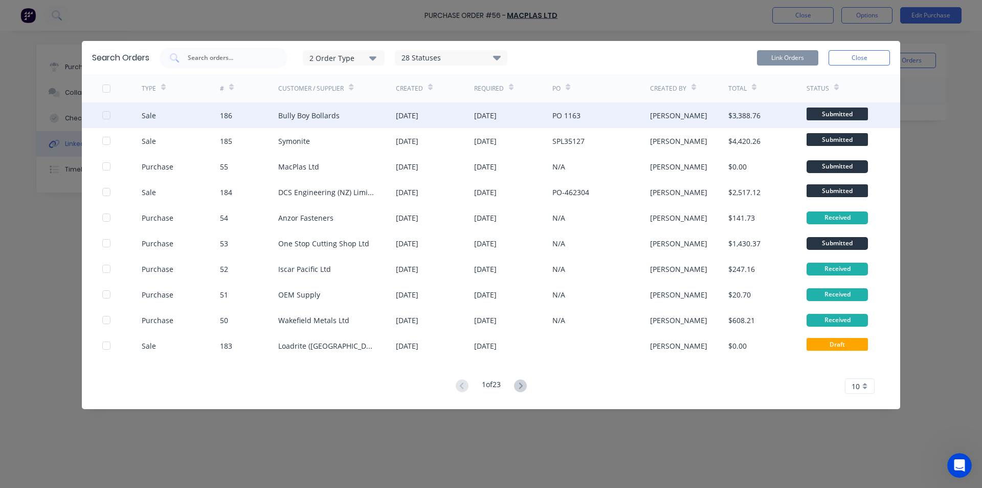
click at [109, 114] on div at bounding box center [106, 115] width 20 height 20
click at [781, 56] on button "Link Orders" at bounding box center [787, 57] width 61 height 15
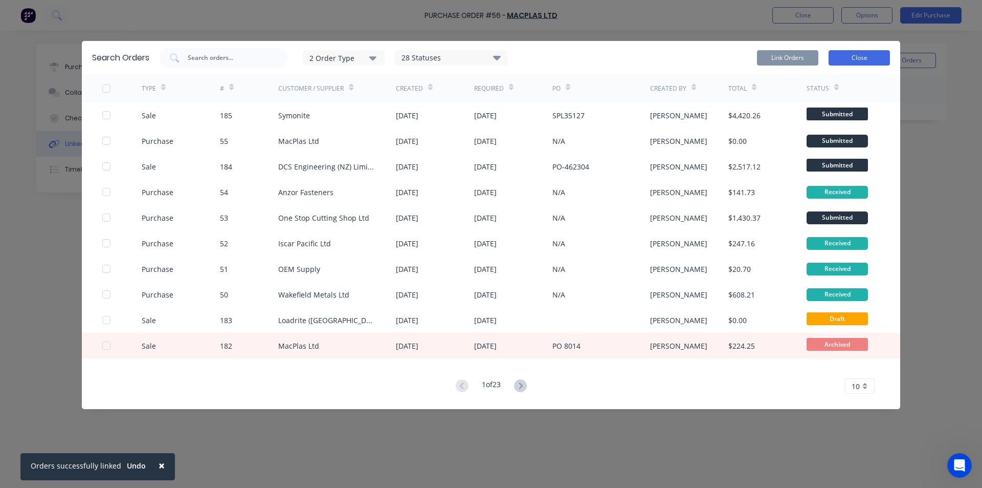
click at [868, 59] on button "Close" at bounding box center [859, 57] width 61 height 15
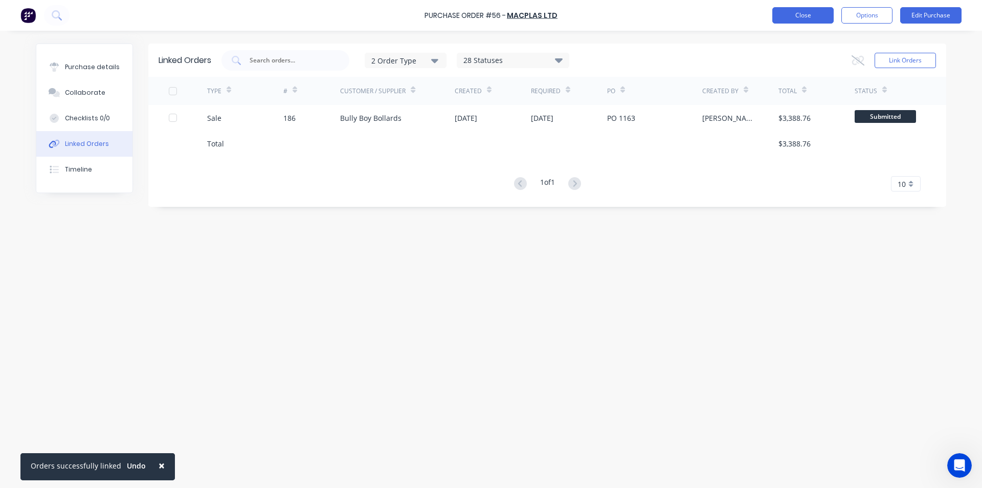
click at [807, 14] on button "Close" at bounding box center [802, 15] width 61 height 16
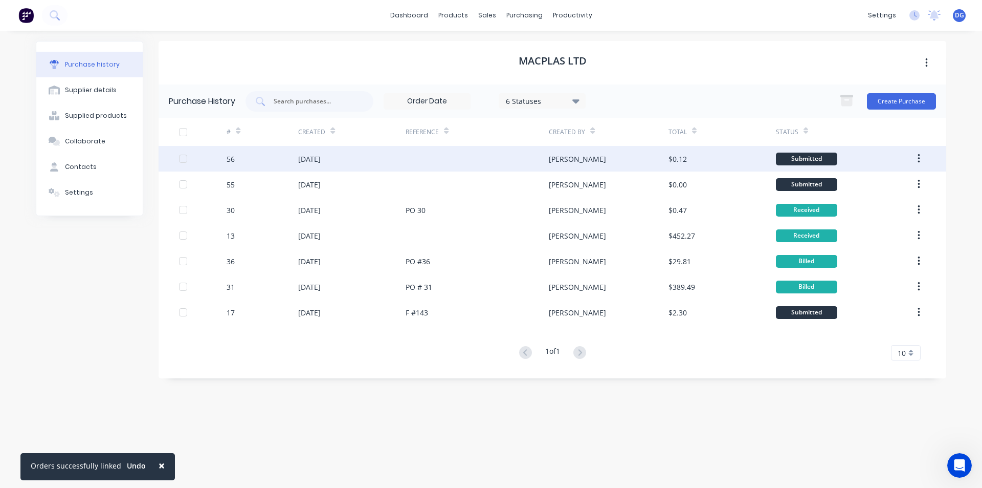
click at [228, 160] on div "56" at bounding box center [231, 158] width 8 height 11
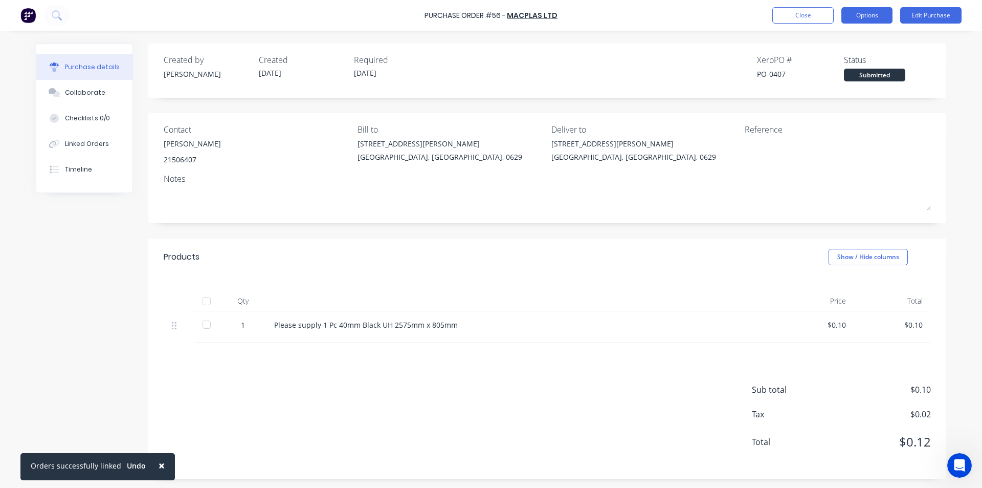
click at [859, 13] on button "Options" at bounding box center [867, 15] width 51 height 16
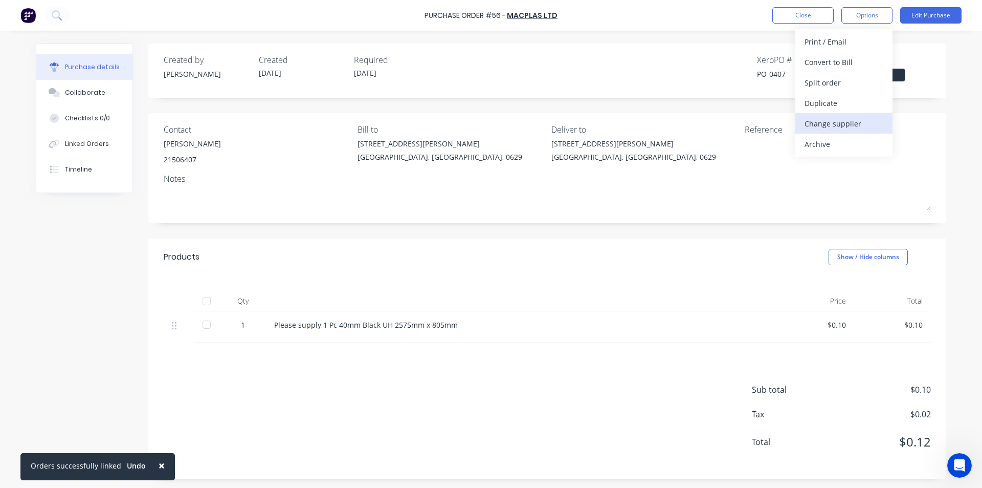
drag, startPoint x: 834, startPoint y: 123, endPoint x: 835, endPoint y: 131, distance: 7.7
click at [835, 131] on button "Change supplier" at bounding box center [844, 123] width 97 height 20
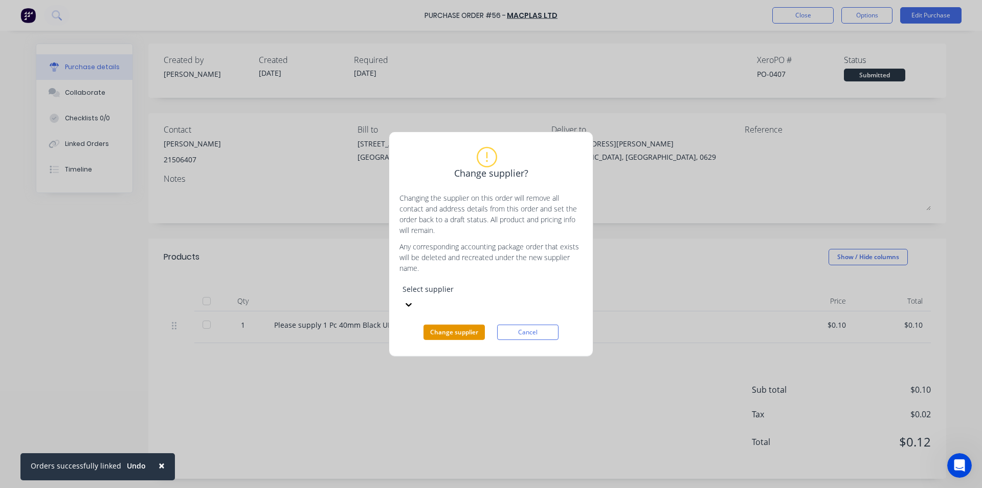
click at [460, 325] on button "Change supplier" at bounding box center [454, 331] width 61 height 15
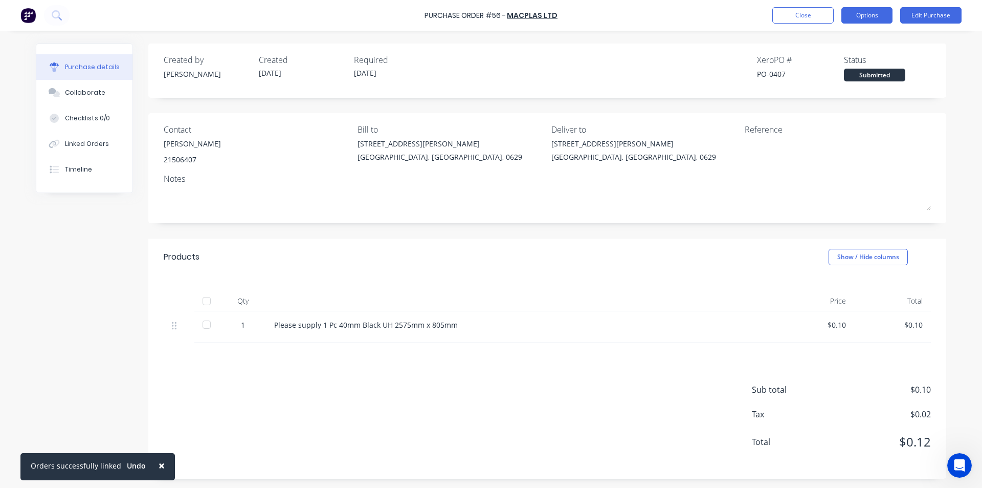
click at [859, 16] on button "Options" at bounding box center [867, 15] width 51 height 16
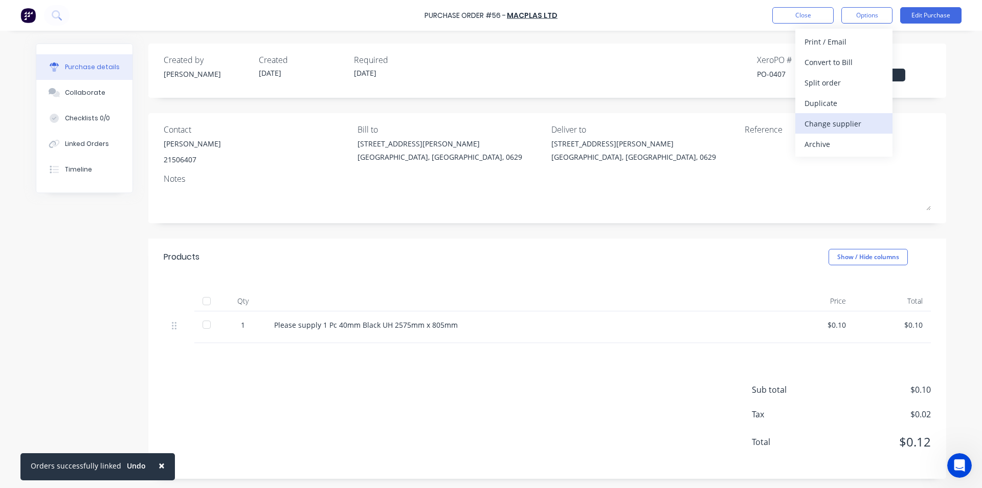
click at [839, 124] on div "Change supplier" at bounding box center [844, 123] width 79 height 15
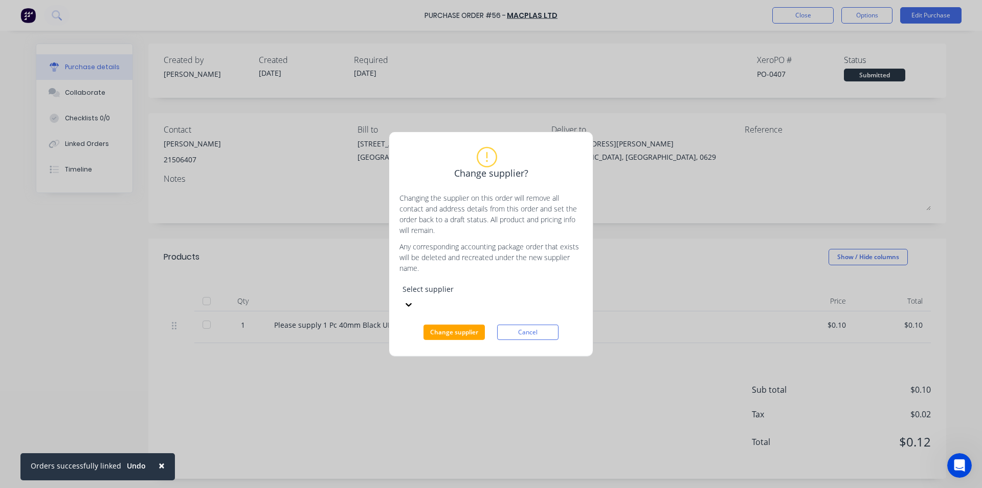
click at [531, 294] on div "Select supplier" at bounding box center [476, 288] width 147 height 11
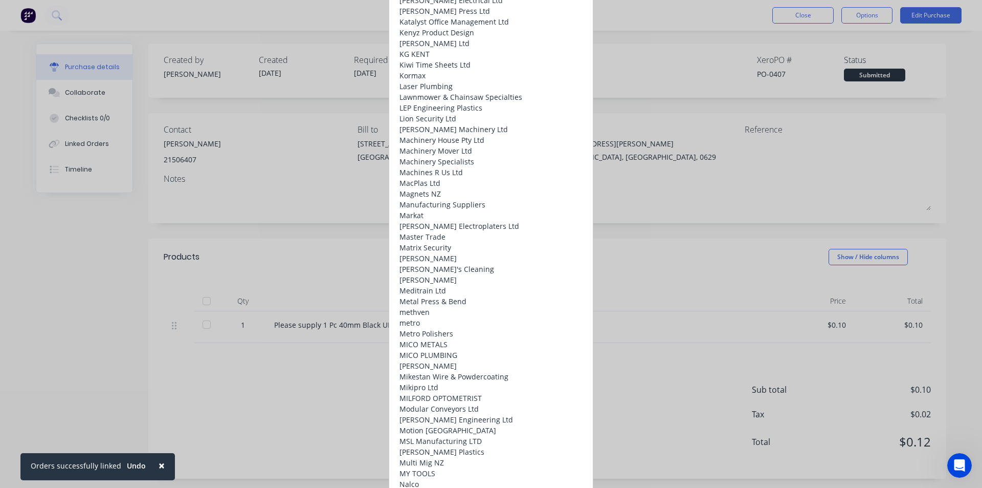
scroll to position [1381, 0]
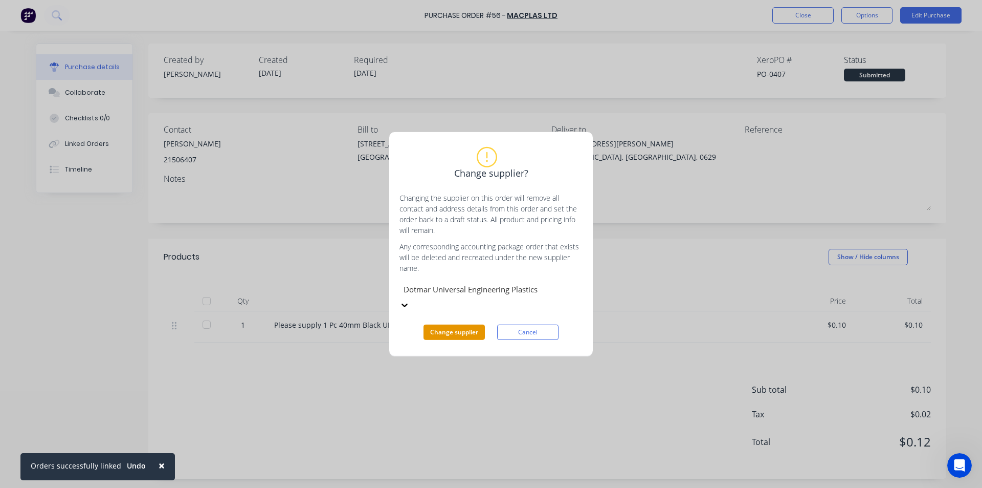
click at [456, 324] on button "Change supplier" at bounding box center [454, 331] width 61 height 15
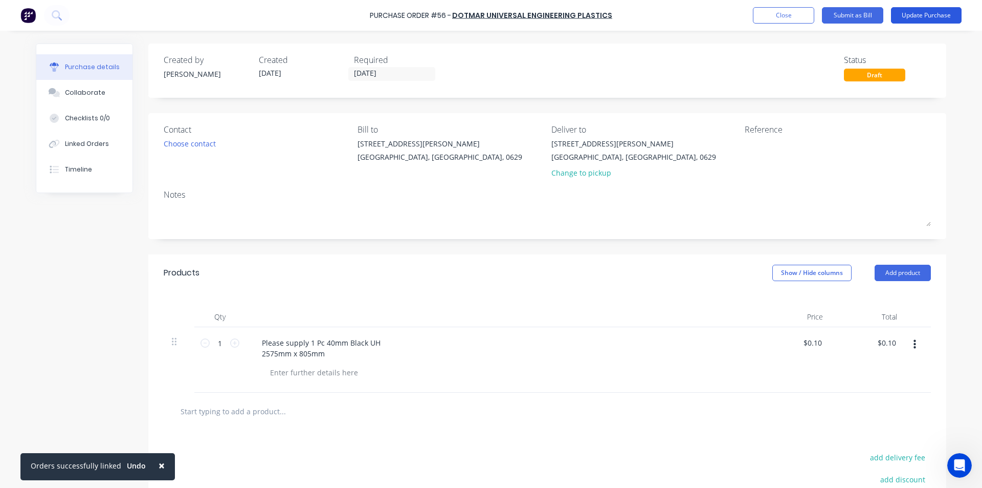
click at [931, 15] on button "Update Purchase" at bounding box center [926, 15] width 71 height 16
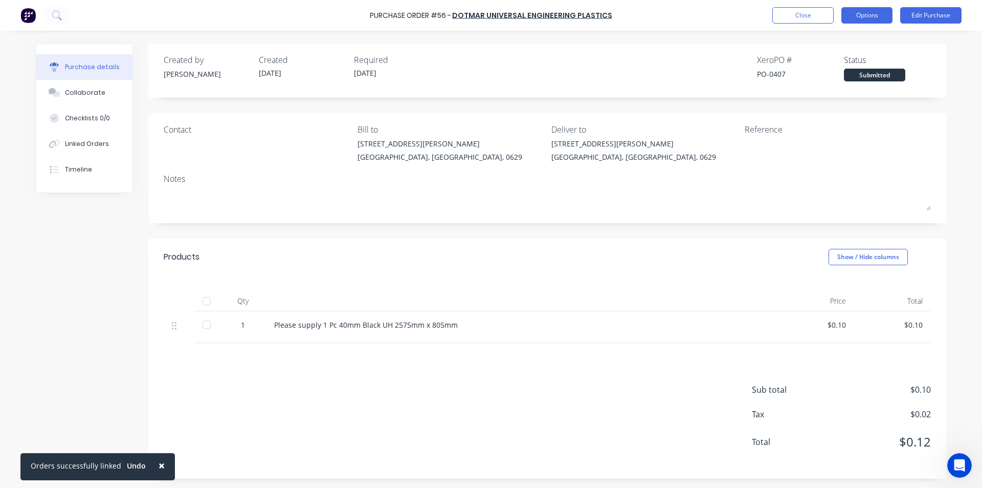
click at [870, 15] on button "Options" at bounding box center [867, 15] width 51 height 16
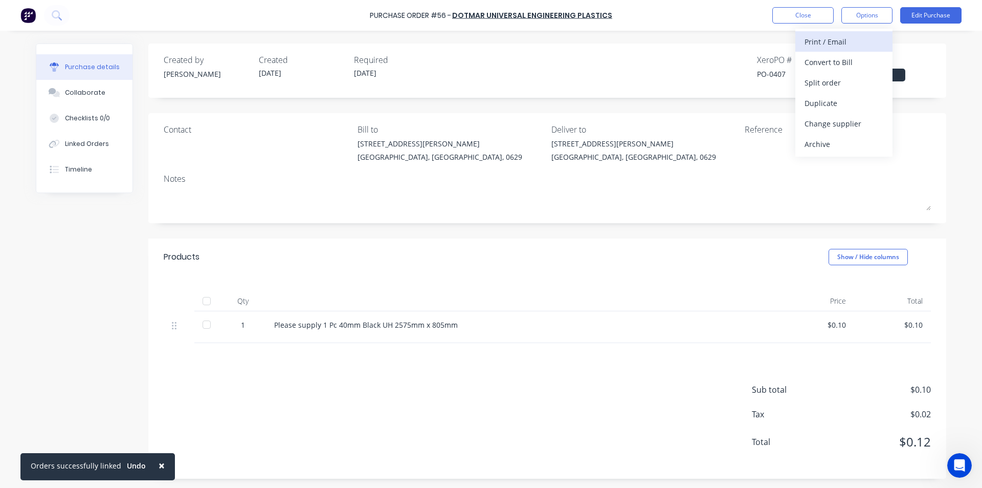
click at [834, 41] on div "Print / Email" at bounding box center [844, 41] width 79 height 15
click at [833, 58] on div "With pricing" at bounding box center [844, 62] width 79 height 15
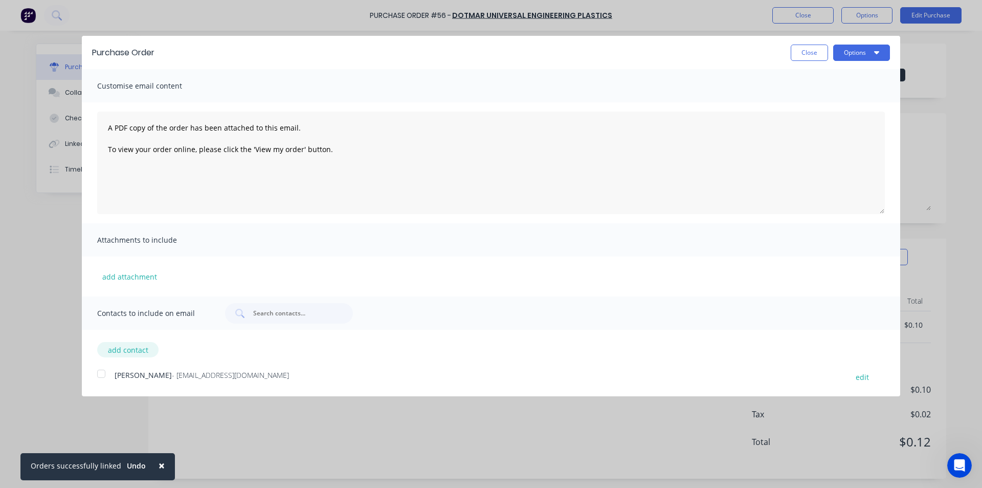
click at [140, 347] on button "add contact" at bounding box center [127, 349] width 61 height 15
select select "NZ"
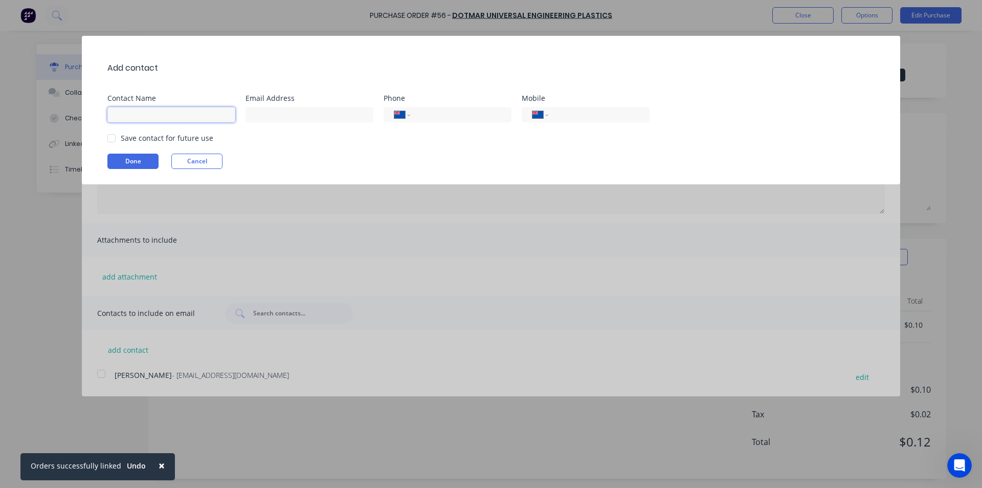
click at [159, 118] on input at bounding box center [171, 114] width 128 height 15
type input "Dotmar"
click at [278, 116] on input at bounding box center [310, 114] width 128 height 15
type input "A"
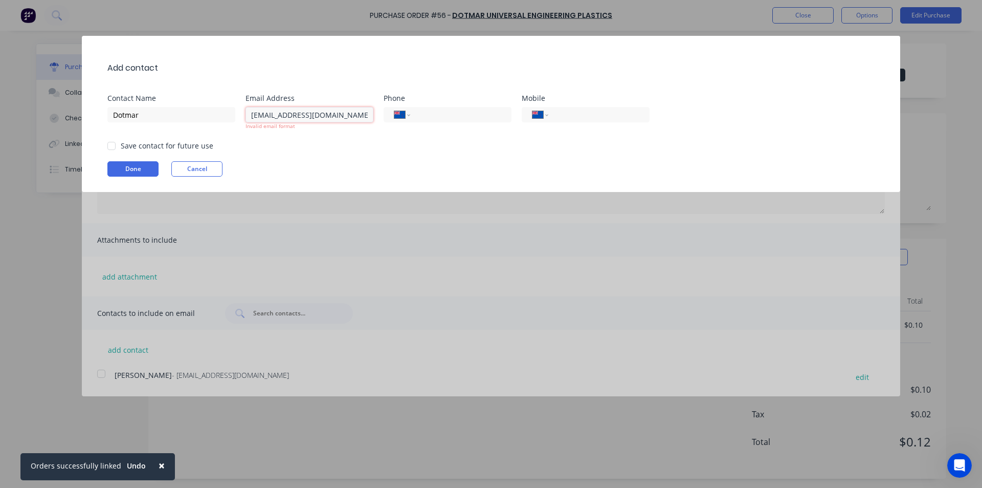
type input "[EMAIL_ADDRESS][DOMAIN_NAME]"
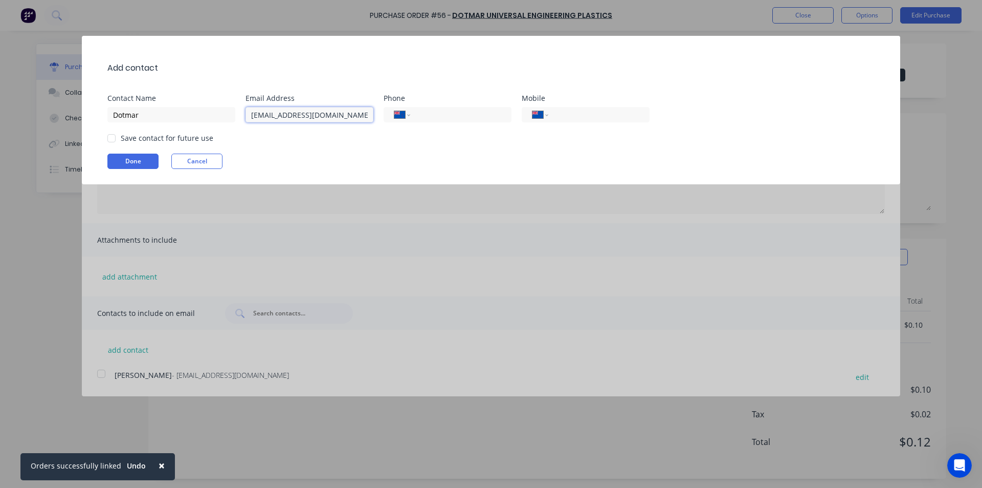
click at [112, 137] on div at bounding box center [111, 138] width 20 height 20
click at [128, 160] on button "Done" at bounding box center [132, 160] width 51 height 15
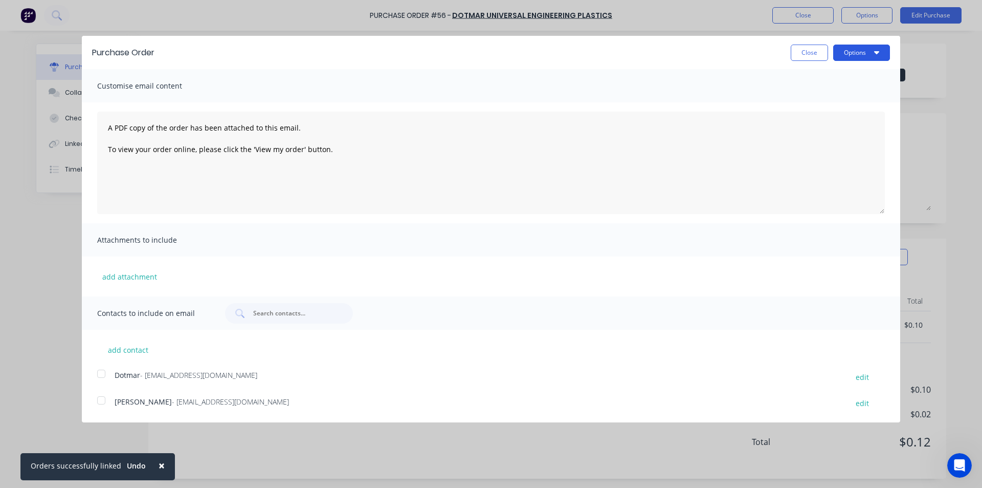
click at [861, 53] on button "Options" at bounding box center [861, 53] width 57 height 16
click at [823, 99] on div "Email" at bounding box center [841, 99] width 79 height 15
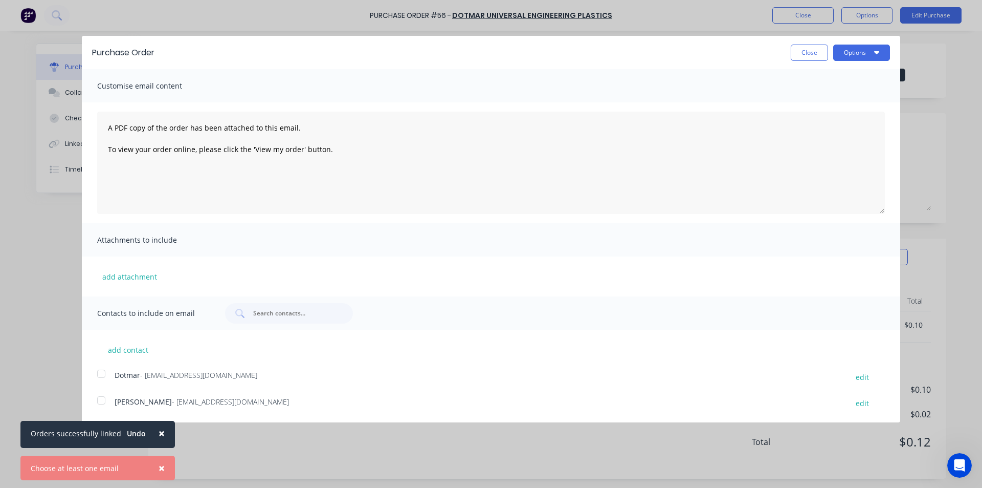
click at [103, 373] on div at bounding box center [101, 373] width 20 height 20
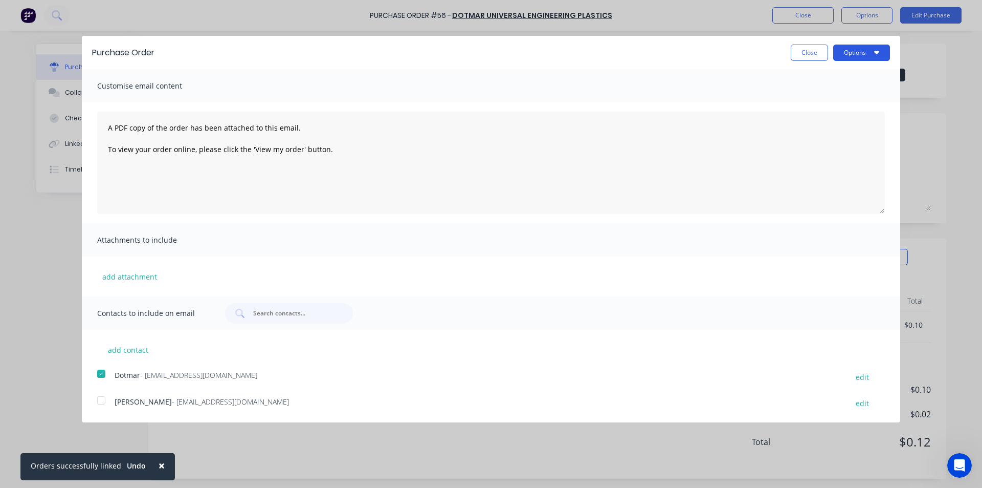
click at [865, 51] on button "Options" at bounding box center [861, 53] width 57 height 16
click at [824, 98] on div "Email" at bounding box center [841, 99] width 79 height 15
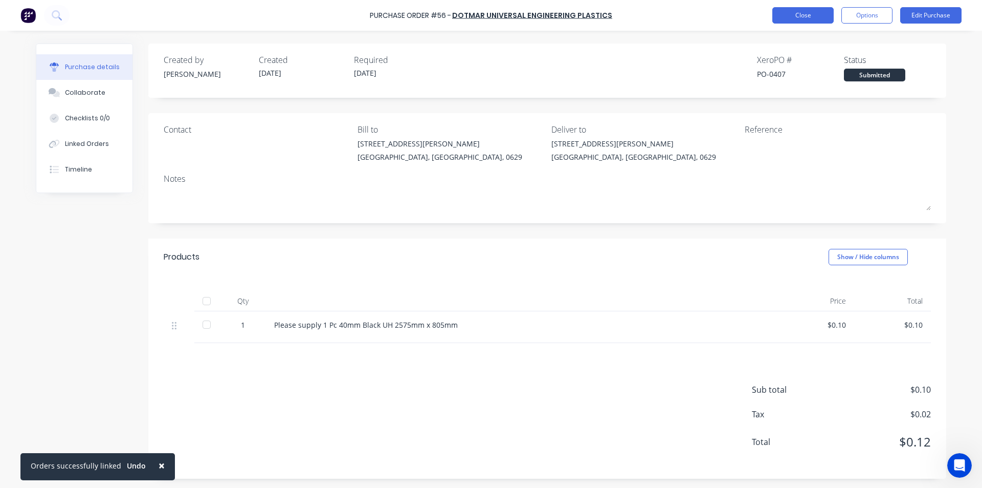
click at [802, 17] on button "Close" at bounding box center [802, 15] width 61 height 16
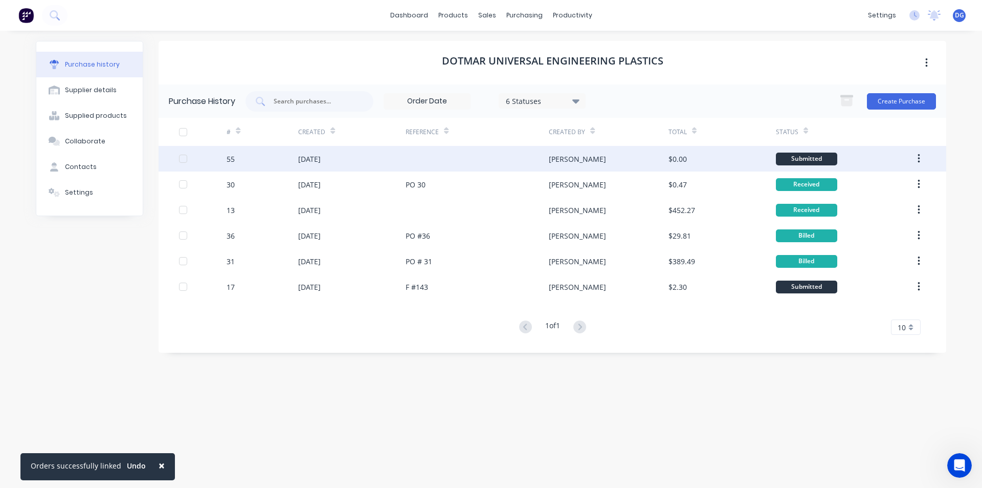
click at [920, 158] on icon "button" at bounding box center [919, 158] width 2 height 9
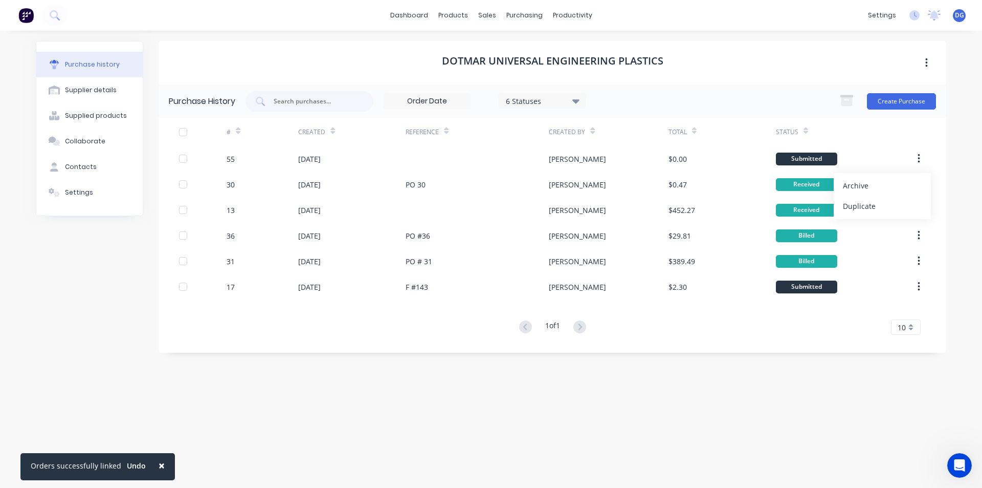
click at [720, 396] on div "Dotmar Universal Engineering Plastics Purchase History 6 Statuses 6 Statuses Cr…" at bounding box center [553, 254] width 788 height 426
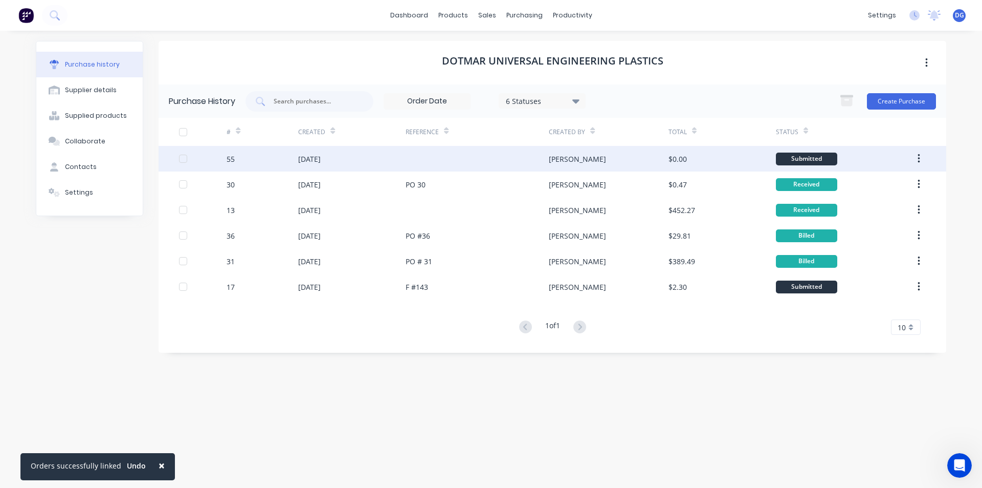
click at [182, 159] on div at bounding box center [183, 158] width 20 height 20
click at [311, 156] on div "[DATE]" at bounding box center [309, 158] width 23 height 11
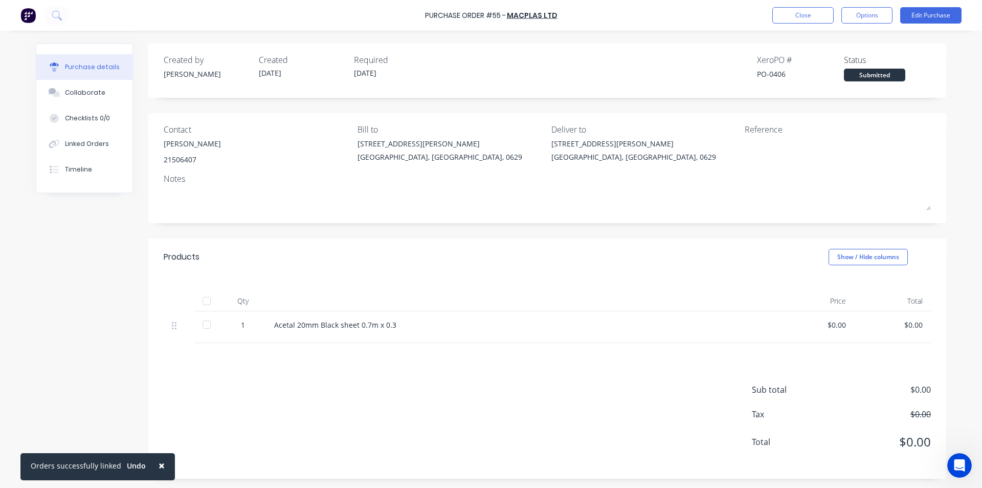
click at [201, 324] on div at bounding box center [206, 324] width 20 height 20
click at [816, 16] on button "Close" at bounding box center [802, 15] width 61 height 16
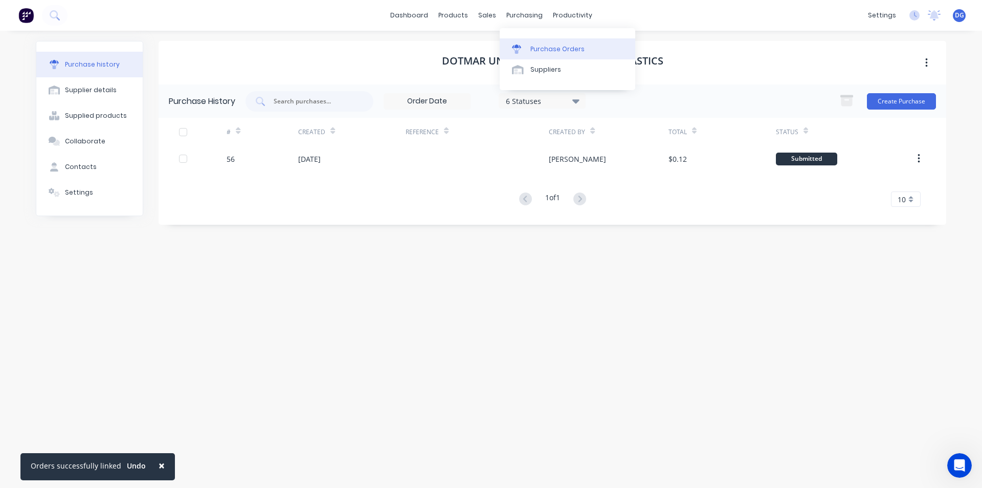
click at [547, 52] on div "Purchase Orders" at bounding box center [558, 49] width 54 height 9
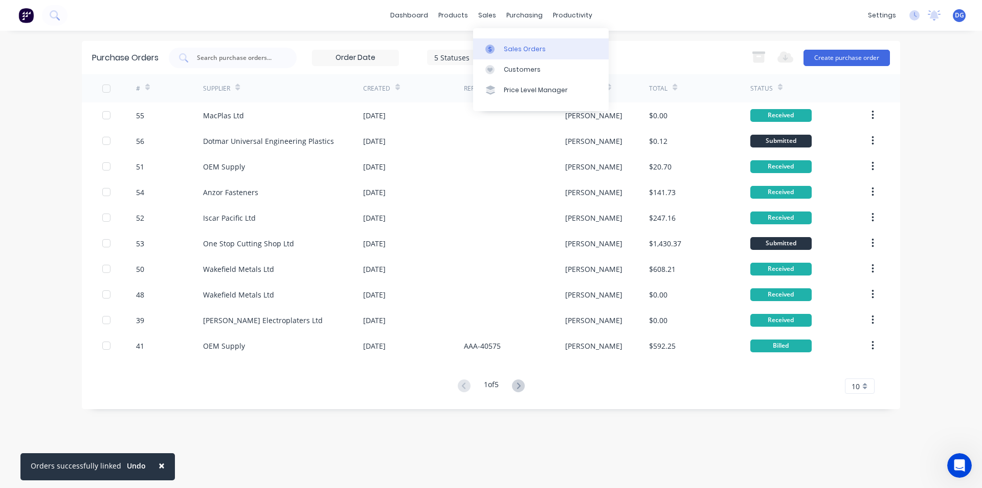
click at [513, 49] on div "Sales Orders" at bounding box center [525, 49] width 42 height 9
